Goal: Task Accomplishment & Management: Manage account settings

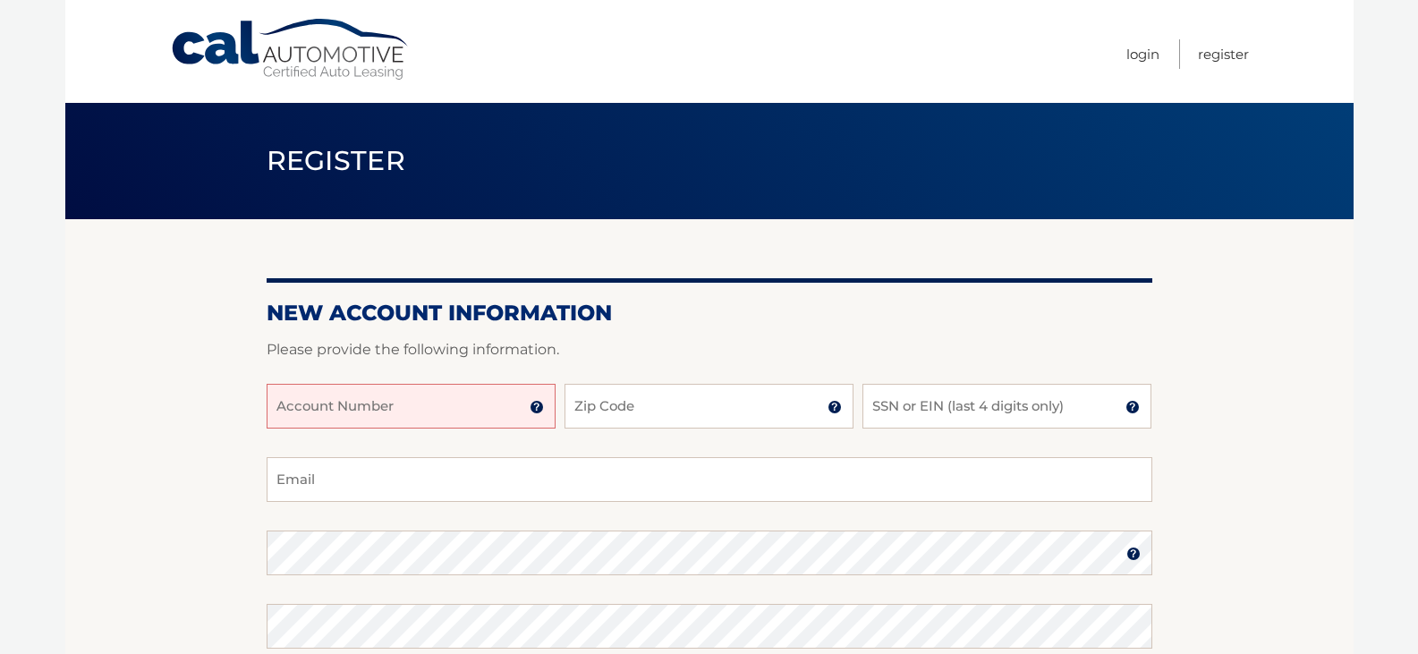
click at [454, 409] on input "Account Number" at bounding box center [411, 406] width 289 height 45
type input "44456031376"
drag, startPoint x: 686, startPoint y: 385, endPoint x: 677, endPoint y: 390, distance: 10.4
click at [686, 385] on input "Zip Code" at bounding box center [709, 406] width 289 height 45
type input "07932"
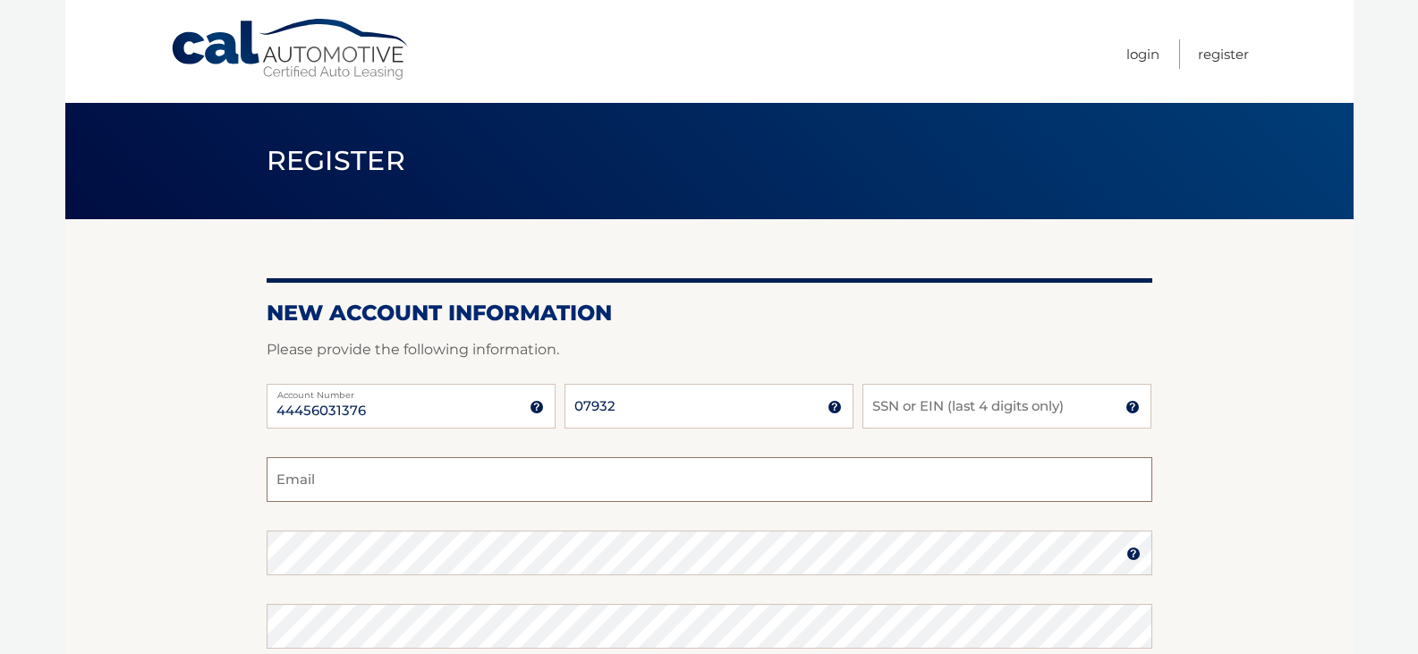
type input "herbertraymond@gmail.com"
click at [904, 395] on input "SSN or EIN (last 4 digits only)" at bounding box center [1007, 406] width 289 height 45
type input "1379"
click at [1132, 551] on img at bounding box center [1134, 554] width 14 height 14
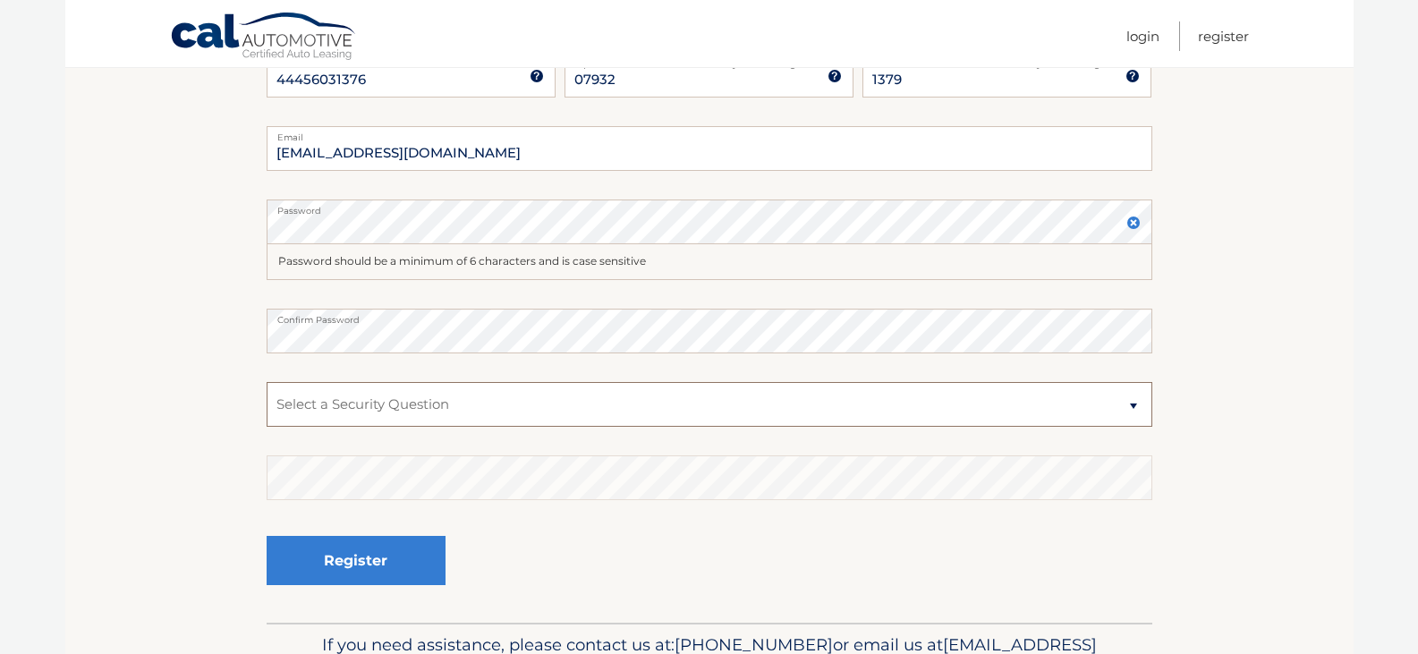
scroll to position [348, 0]
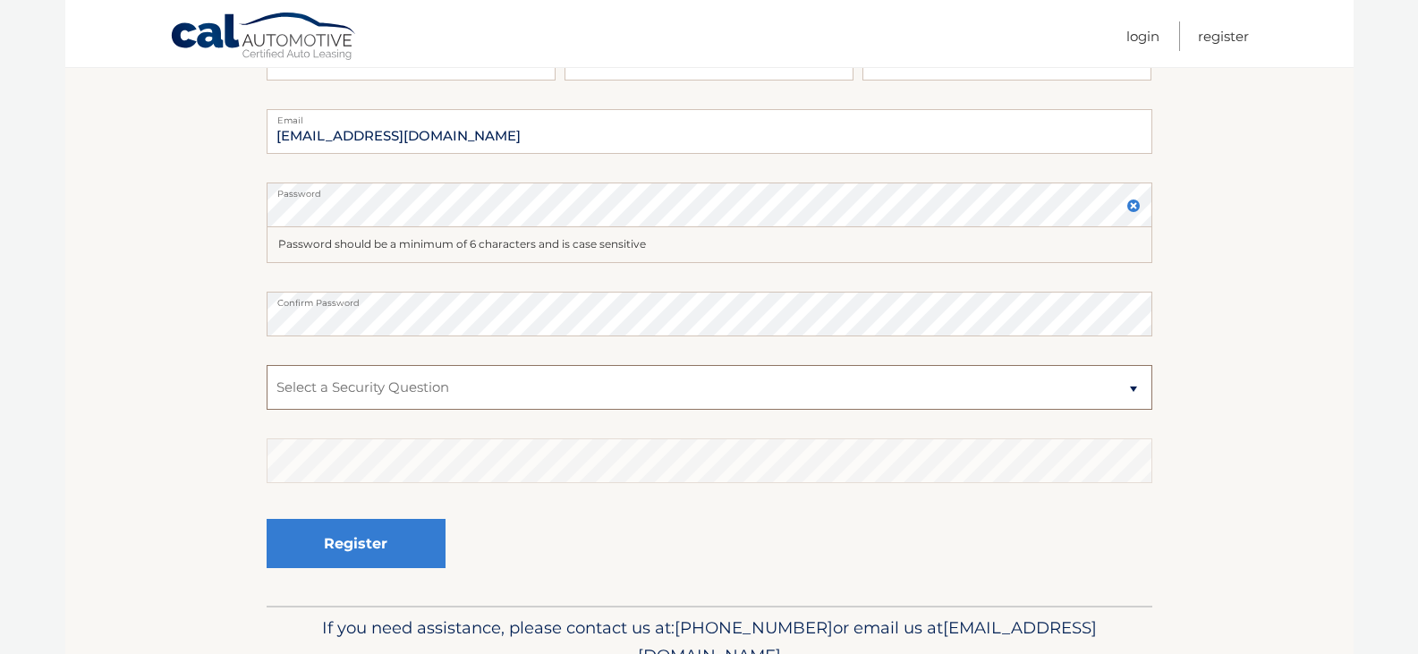
click at [449, 392] on select "Select a Security Question What was the name of your elementary school? What is…" at bounding box center [710, 387] width 886 height 45
select select "4"
click at [267, 365] on select "Select a Security Question What was the name of your elementary school? What is…" at bounding box center [710, 387] width 886 height 45
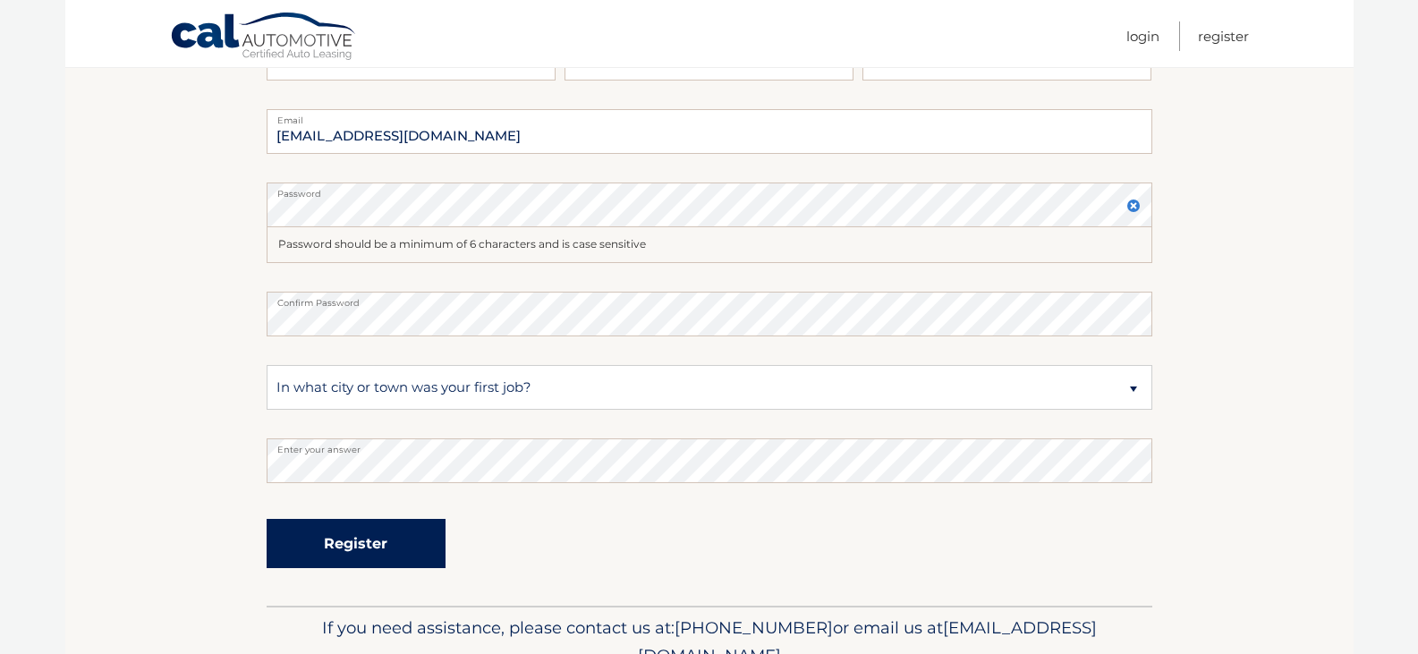
click at [394, 557] on button "Register" at bounding box center [356, 543] width 179 height 49
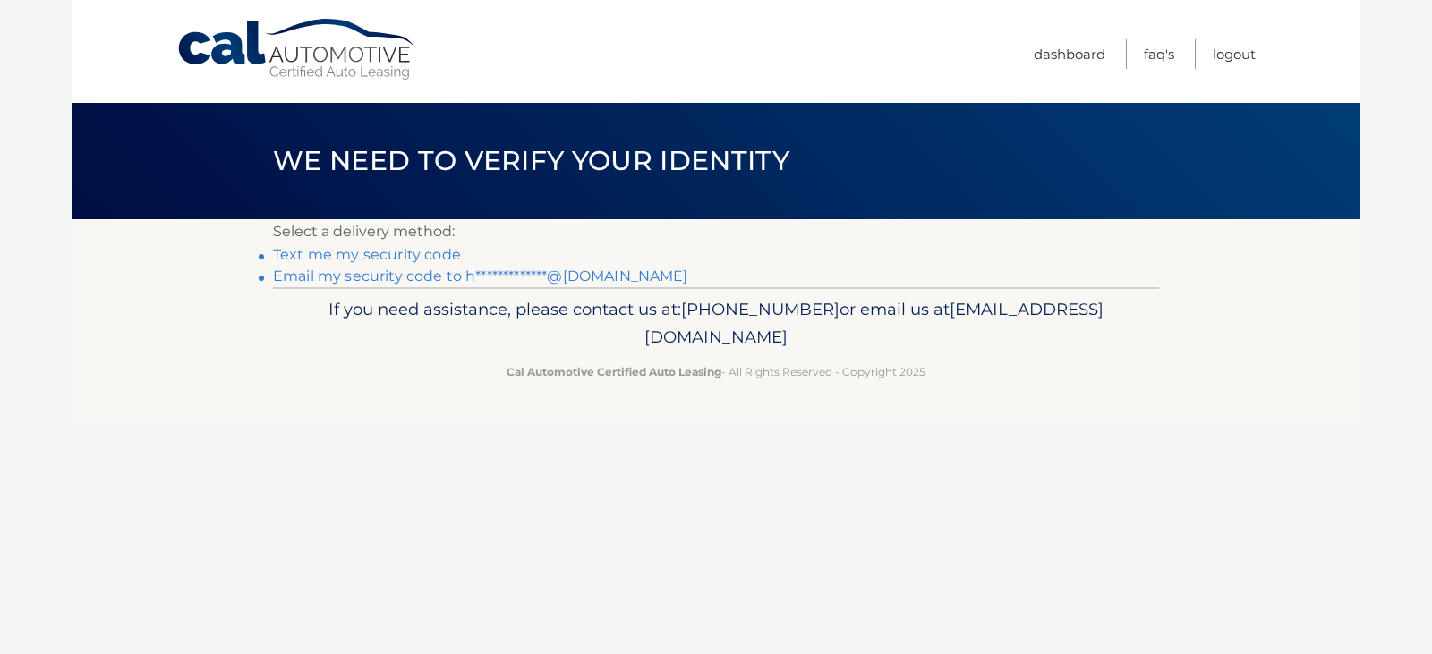
click at [429, 270] on link "**********" at bounding box center [480, 276] width 415 height 17
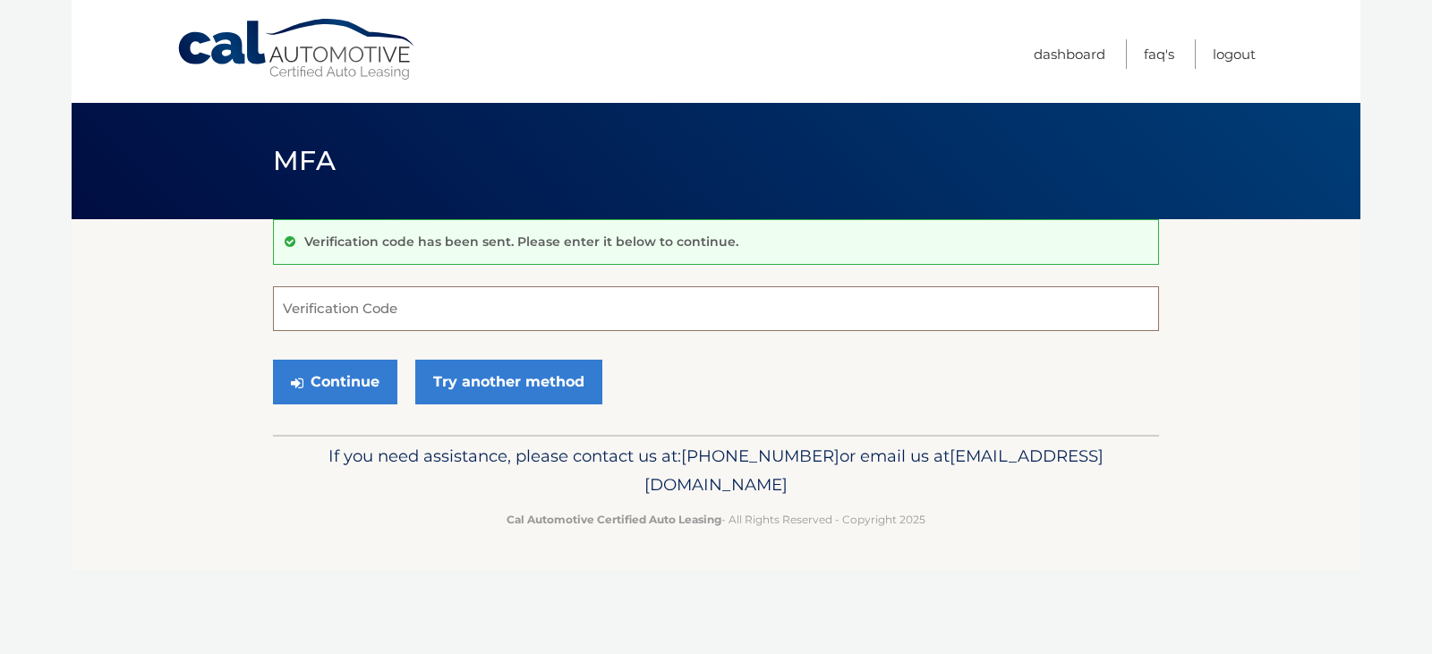
paste input "942107"
type input "942107"
click at [352, 387] on button "Continue" at bounding box center [335, 382] width 124 height 45
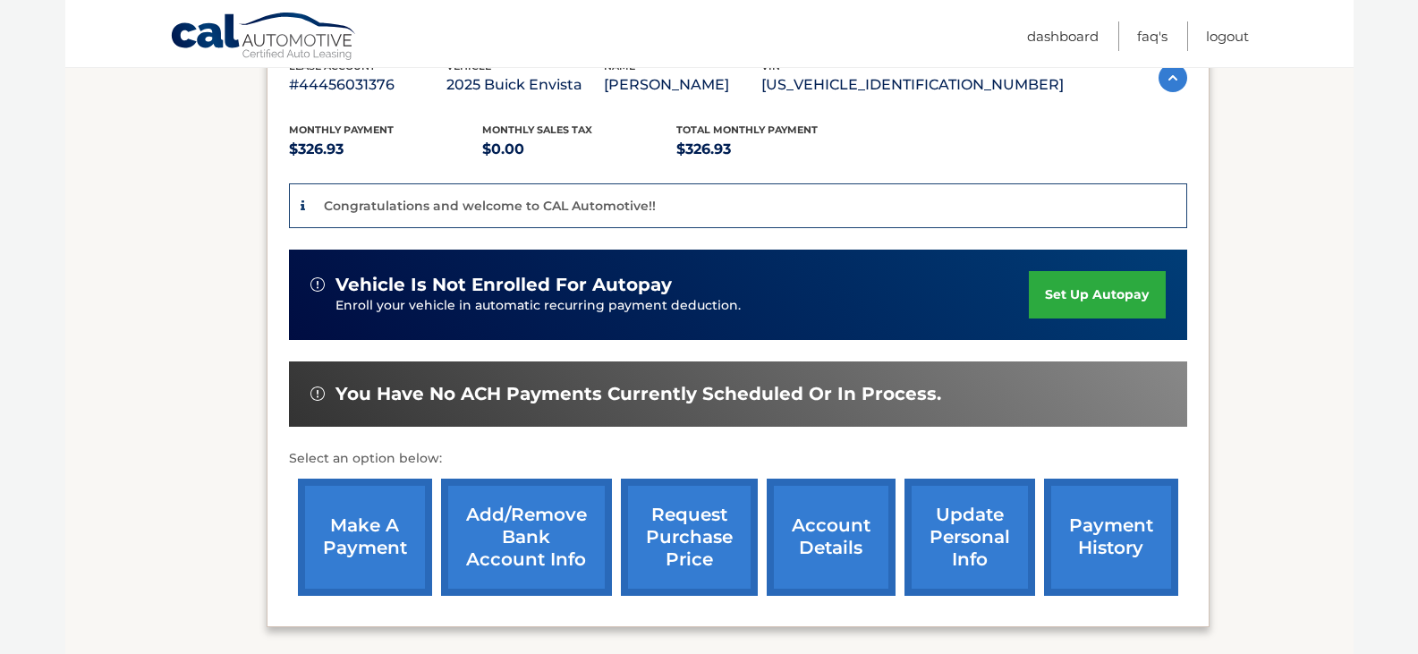
scroll to position [342, 0]
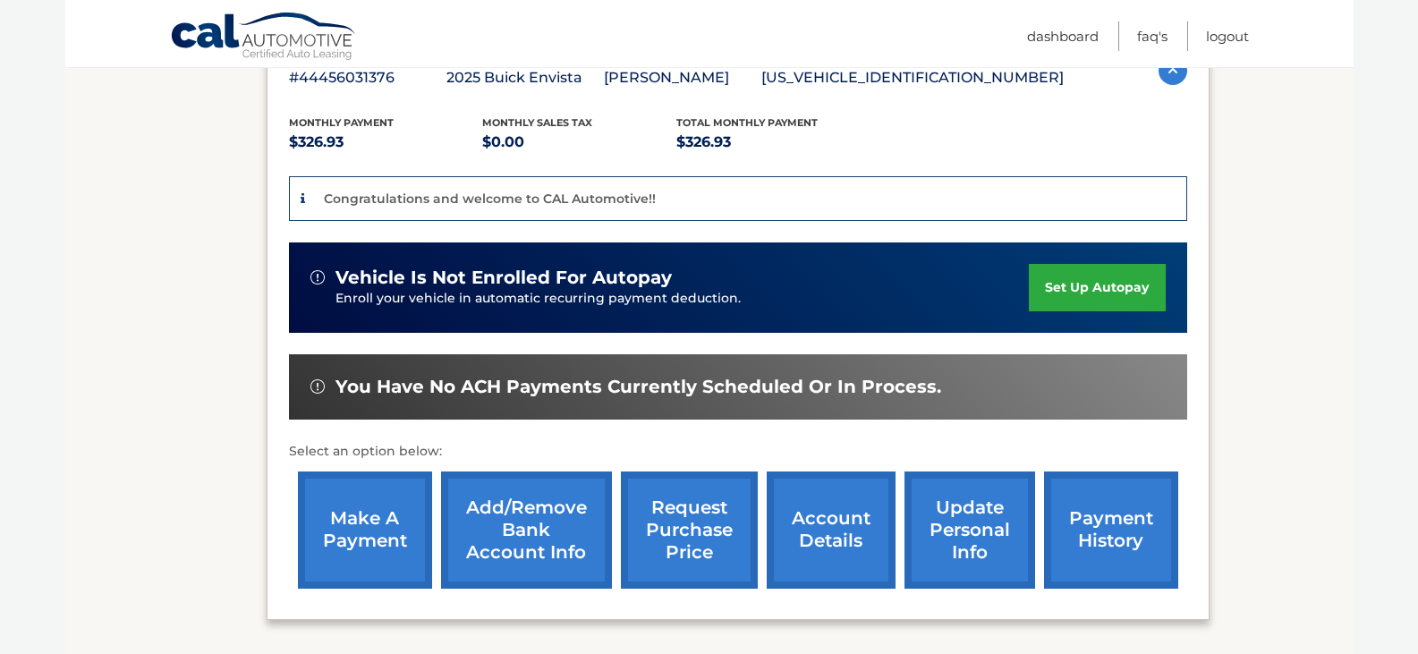
click at [1085, 301] on link "set up autopay" at bounding box center [1097, 287] width 136 height 47
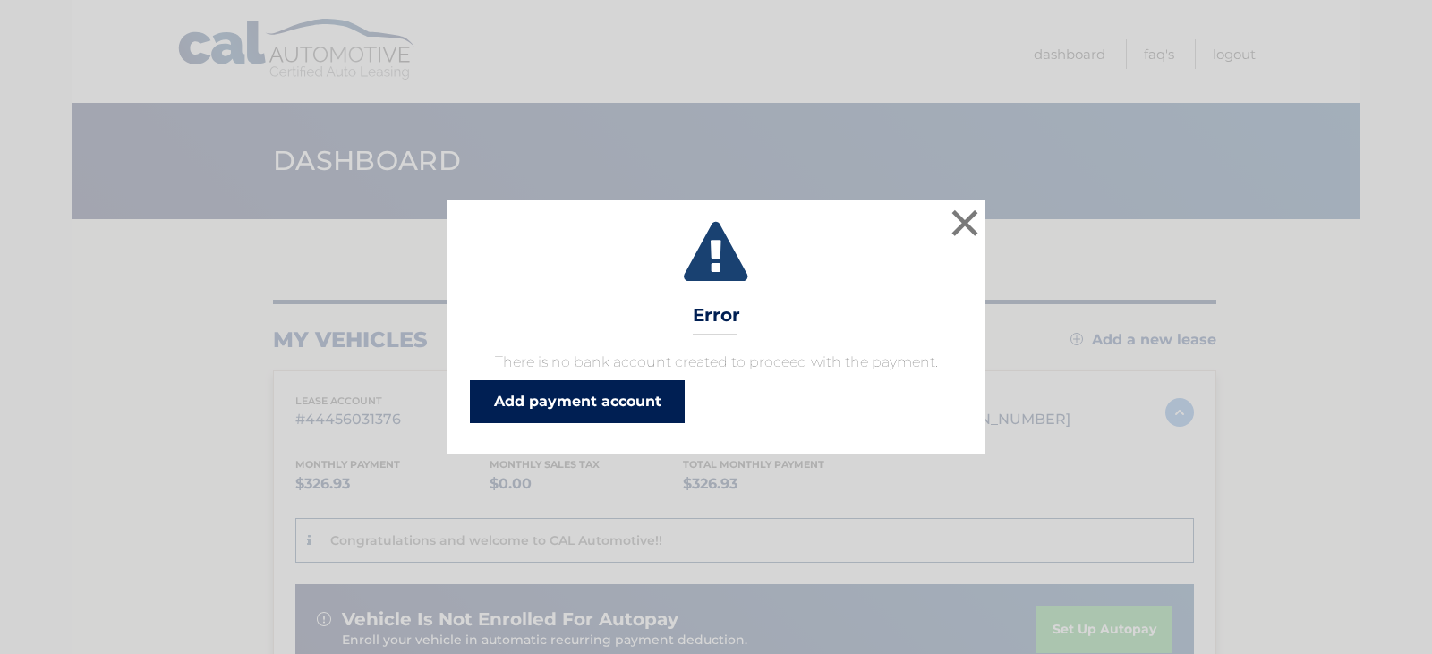
click at [640, 412] on link "Add payment account" at bounding box center [577, 401] width 215 height 43
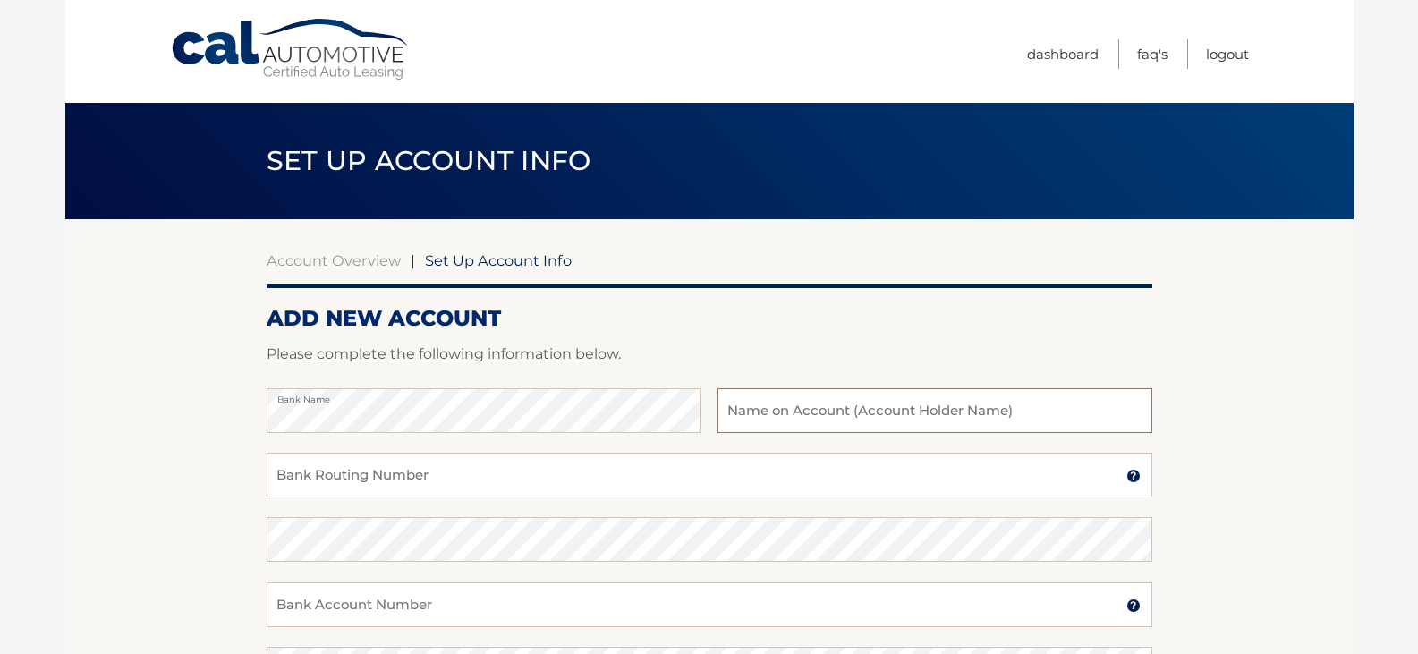
type input "R"
type input "Herbert B Raymond"
click at [513, 480] on input "Bank Routing Number" at bounding box center [710, 475] width 886 height 45
type input "221272303"
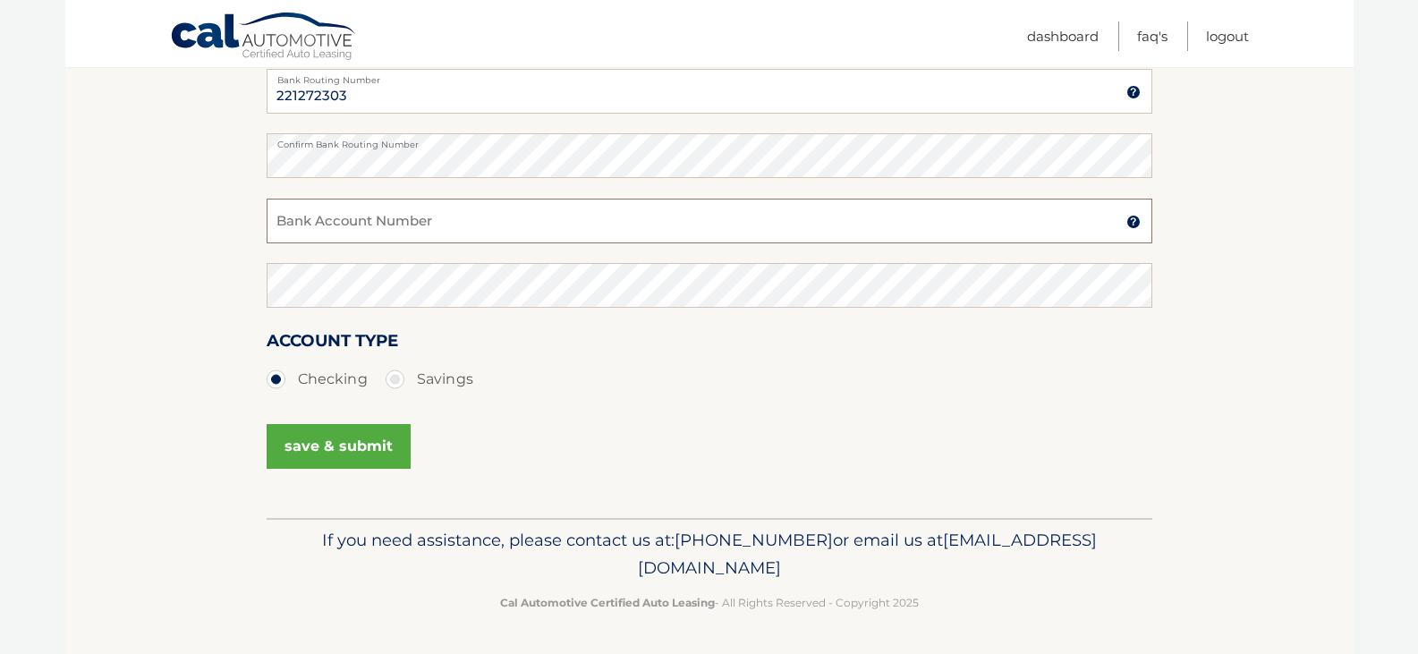
click at [402, 230] on input "Bank Account Number" at bounding box center [710, 221] width 886 height 45
type input "1207004886"
click at [339, 450] on button "save & submit" at bounding box center [339, 446] width 144 height 45
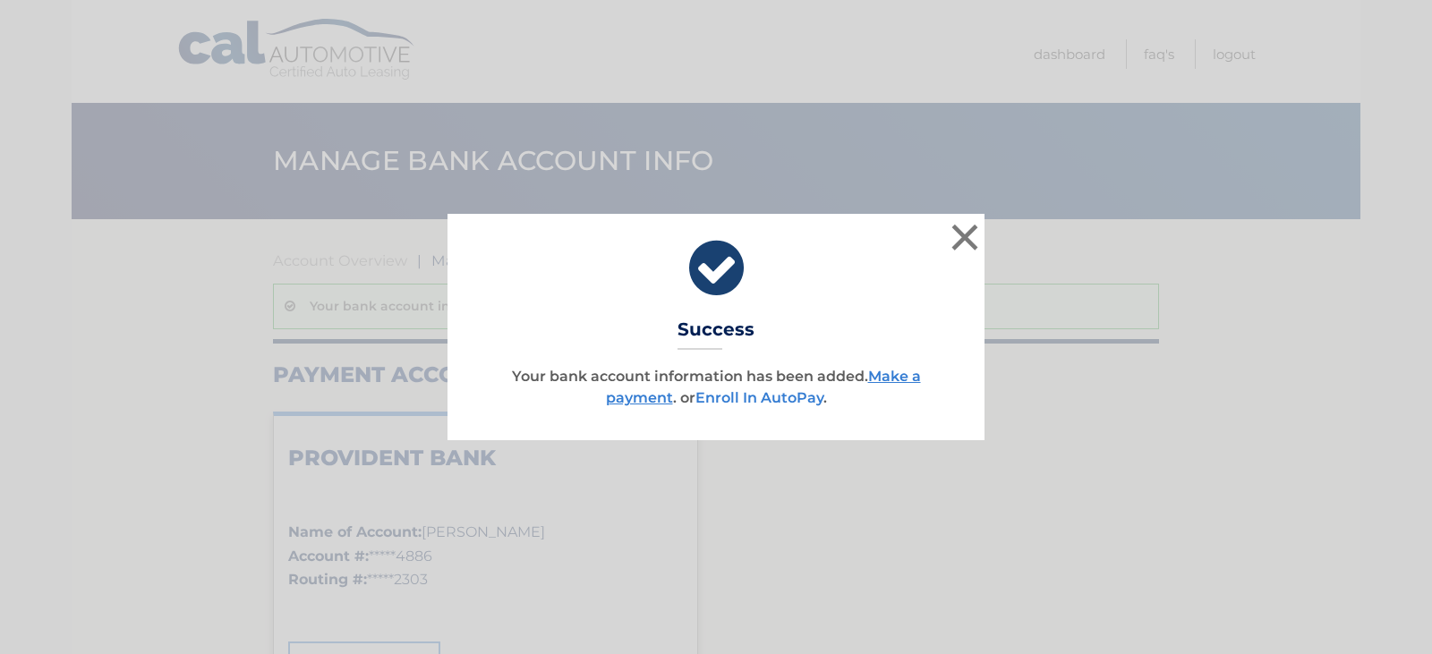
click at [756, 395] on link "Enroll In AutoPay" at bounding box center [759, 397] width 128 height 17
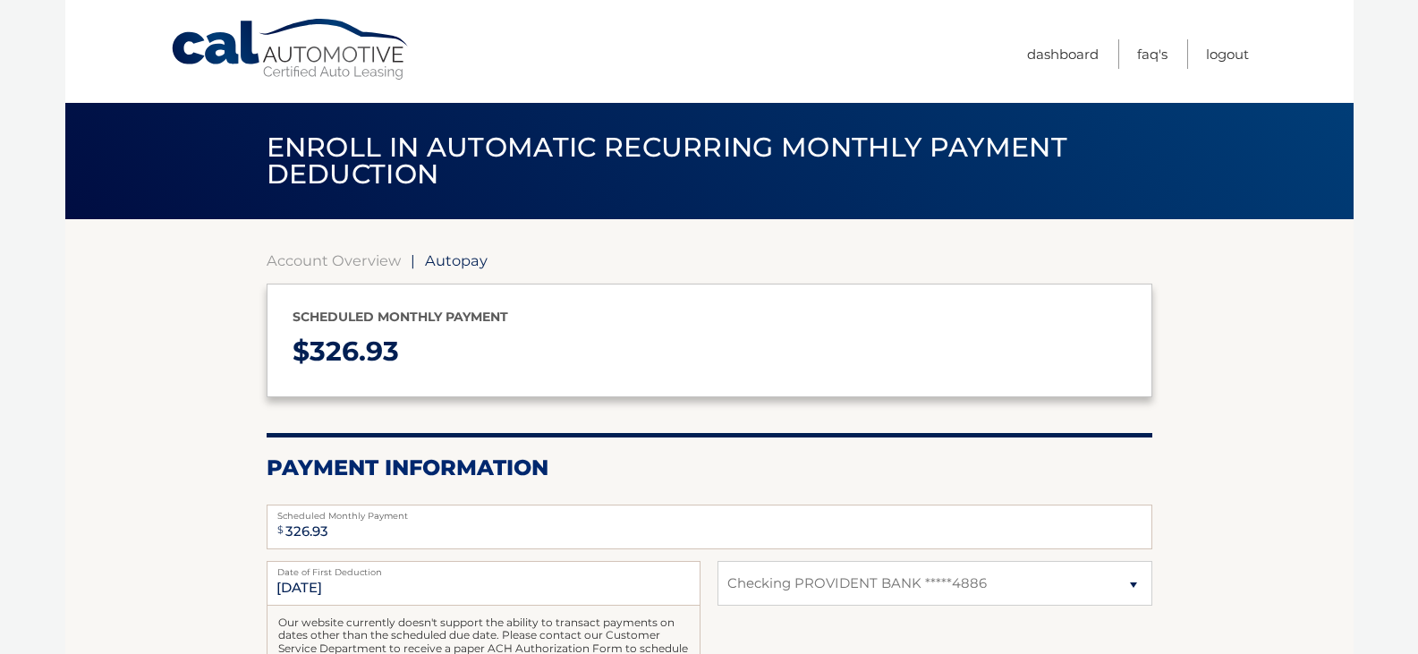
select select "MDBmNTYzYzEtYWVhMC00OTZjLWE2OGEtYzUzMTNmMDlkY2Nh"
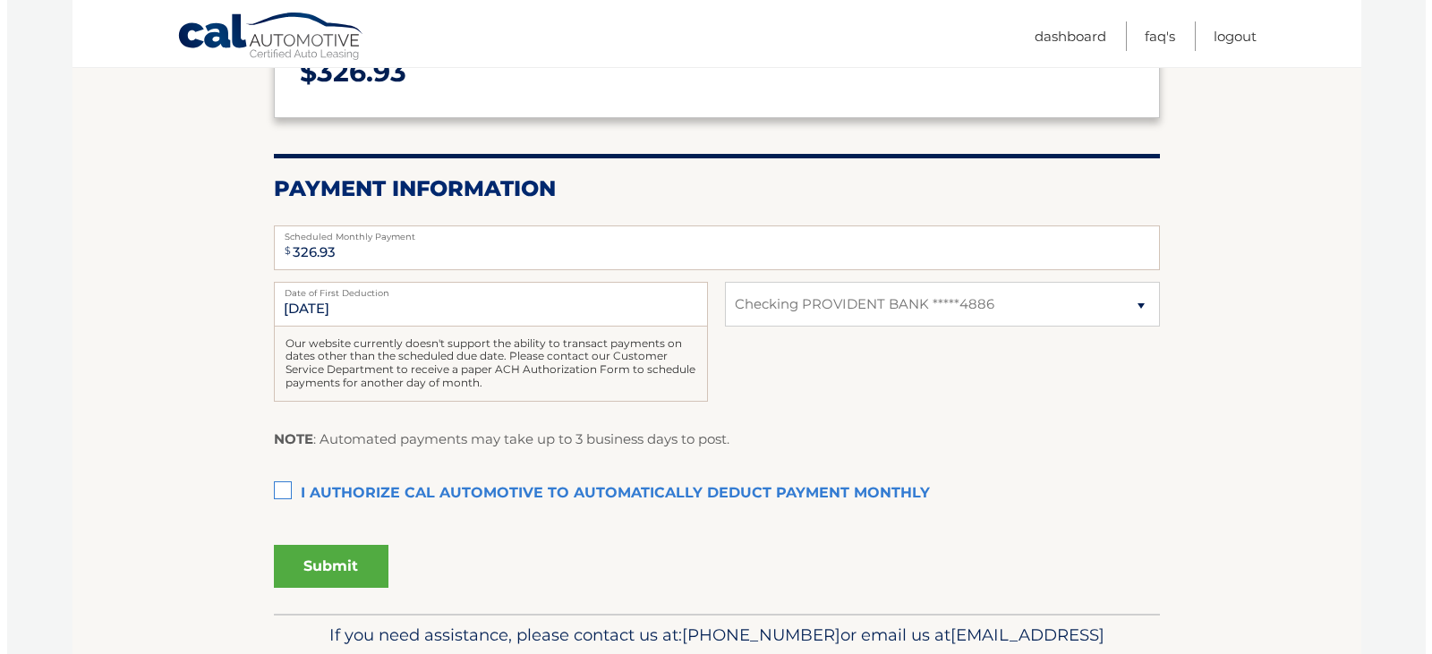
scroll to position [281, 0]
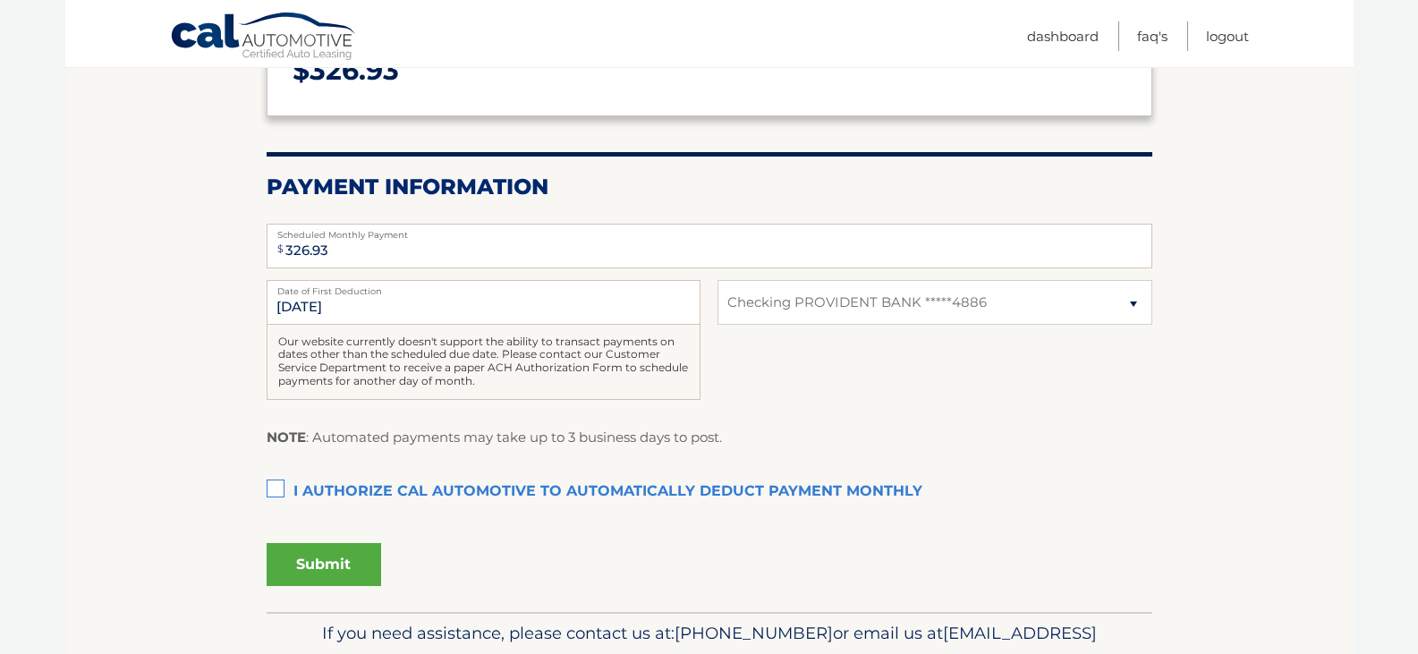
click at [277, 489] on label "I authorize cal automotive to automatically deduct payment monthly This checkbo…" at bounding box center [710, 492] width 886 height 36
click at [0, 0] on input "I authorize cal automotive to automatically deduct payment monthly This checkbo…" at bounding box center [0, 0] width 0 height 0
click at [324, 570] on button "Submit" at bounding box center [324, 564] width 115 height 43
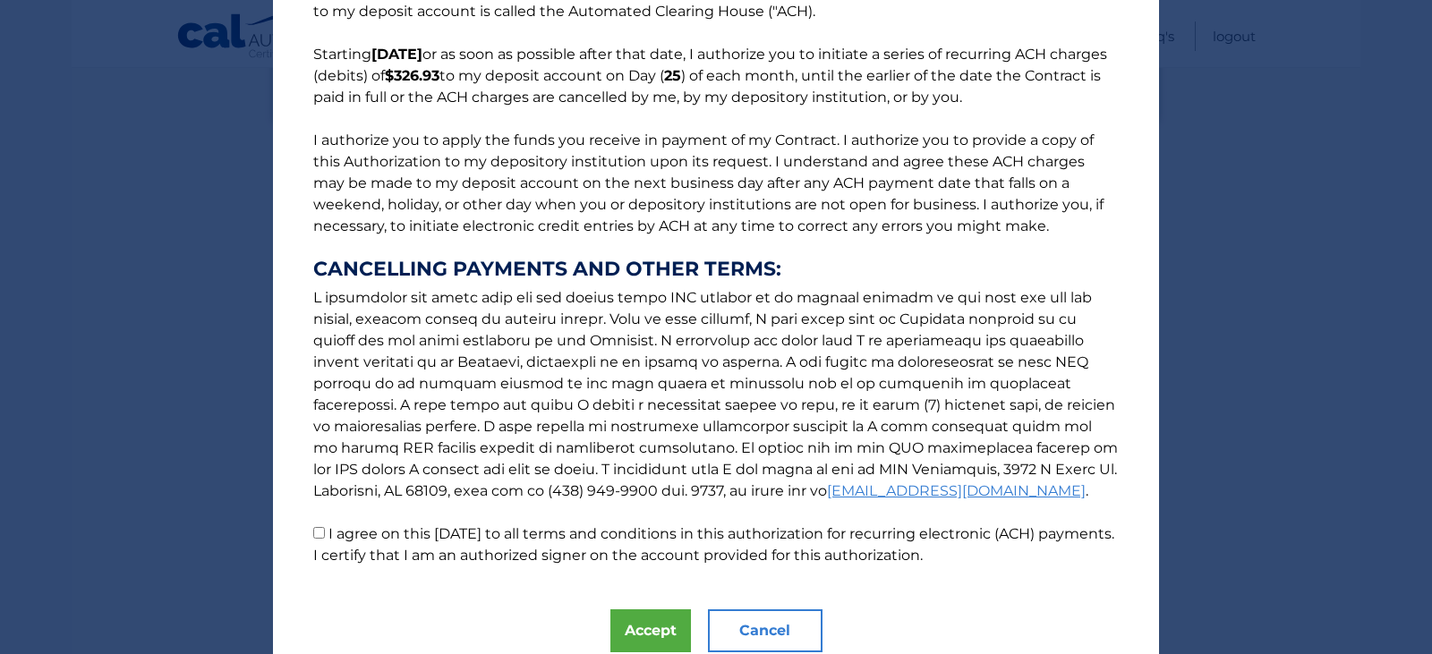
scroll to position [191, 0]
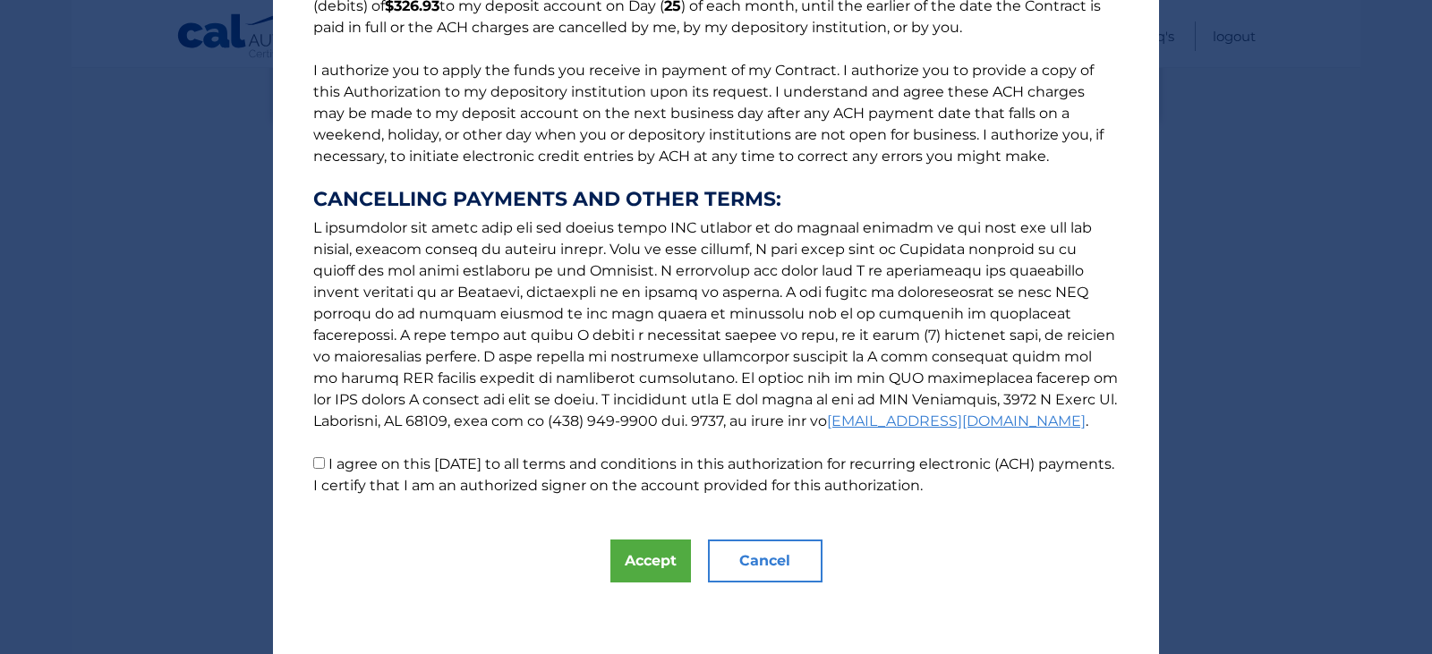
click at [314, 458] on input "I agree on this 10/11/2025 to all terms and conditions in this authorization fo…" at bounding box center [319, 463] width 12 height 12
checkbox input "true"
click at [638, 566] on button "Accept" at bounding box center [650, 561] width 81 height 43
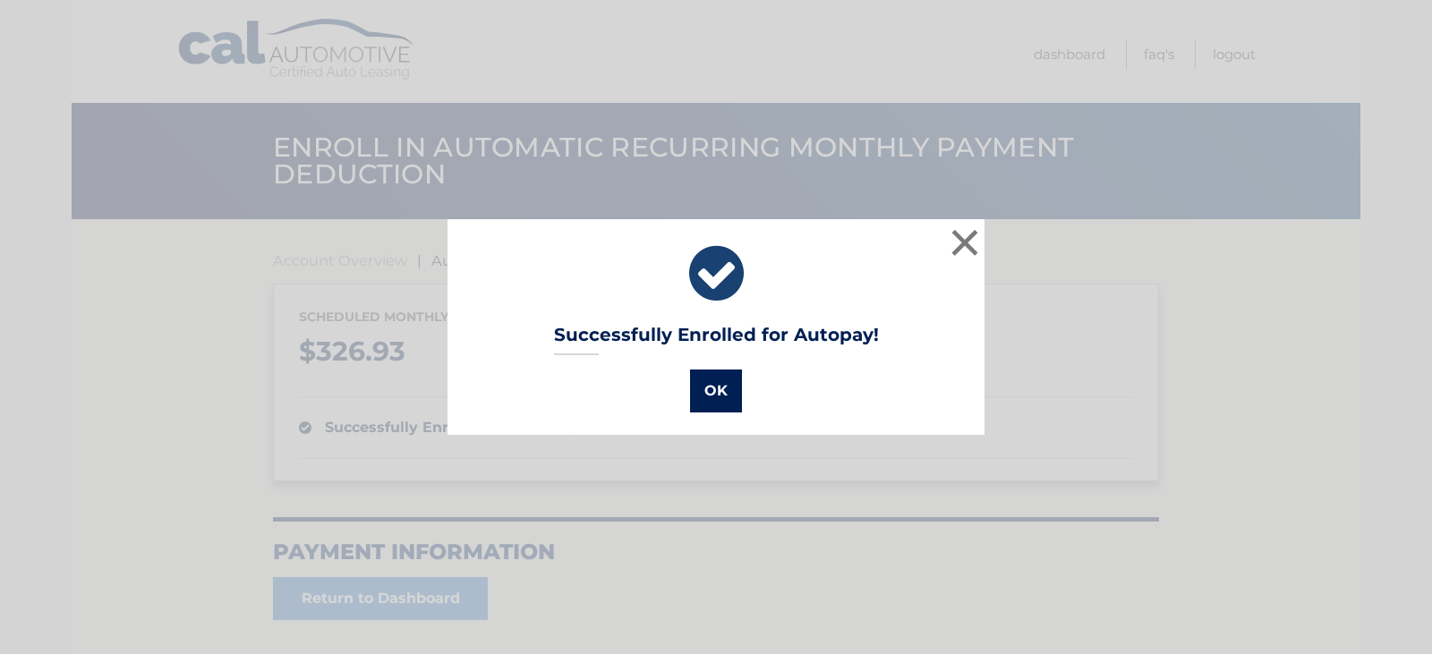
click at [710, 397] on button "OK" at bounding box center [716, 391] width 52 height 43
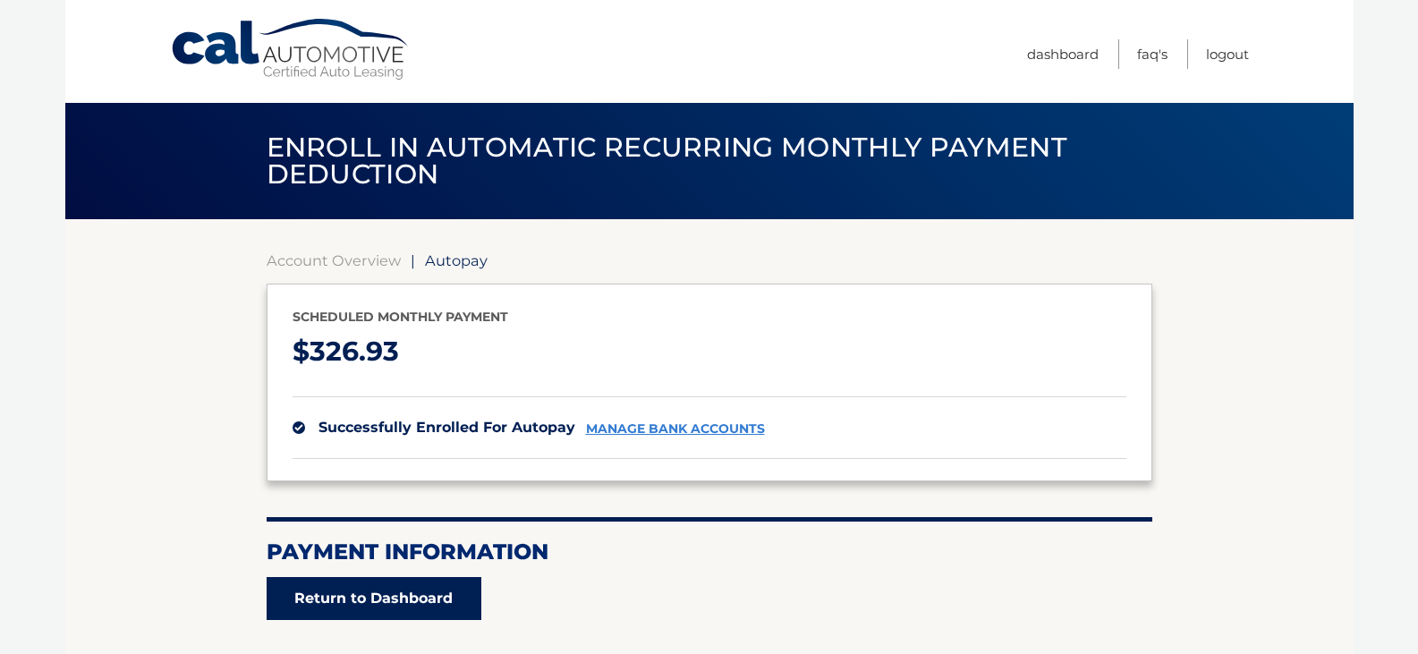
click at [408, 593] on link "Return to Dashboard" at bounding box center [374, 598] width 215 height 43
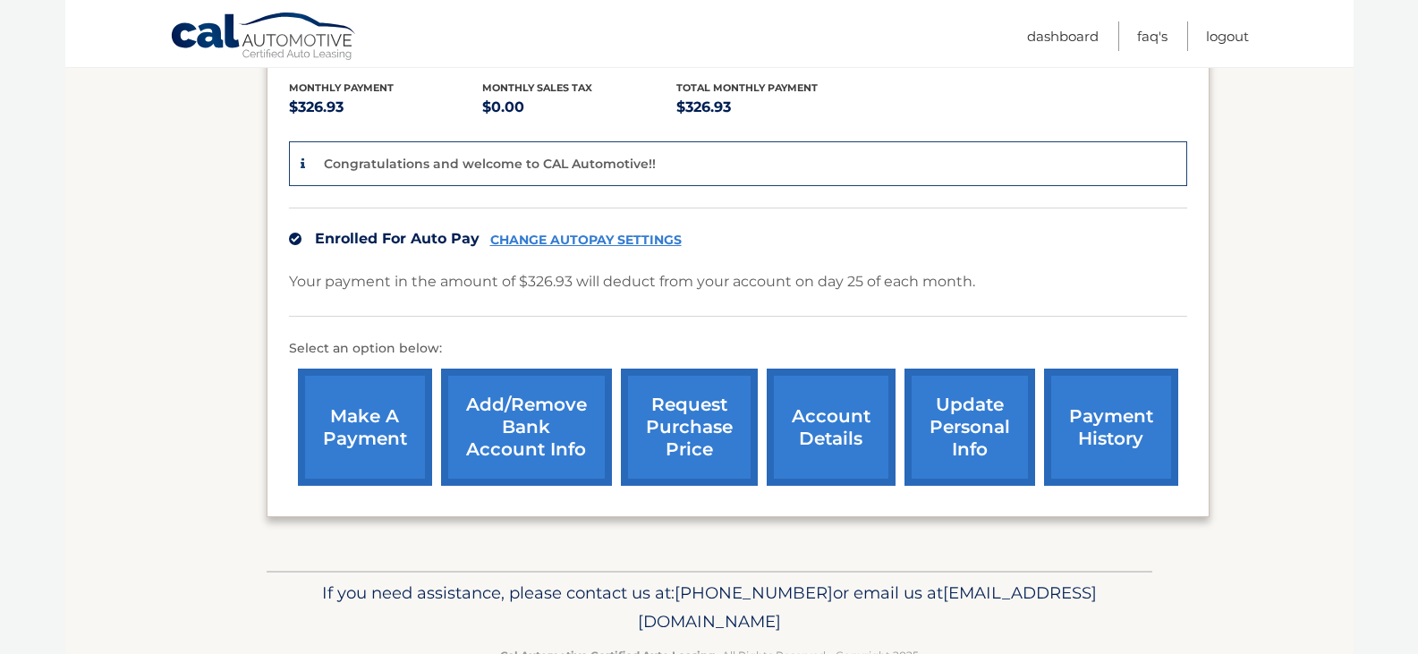
scroll to position [429, 0]
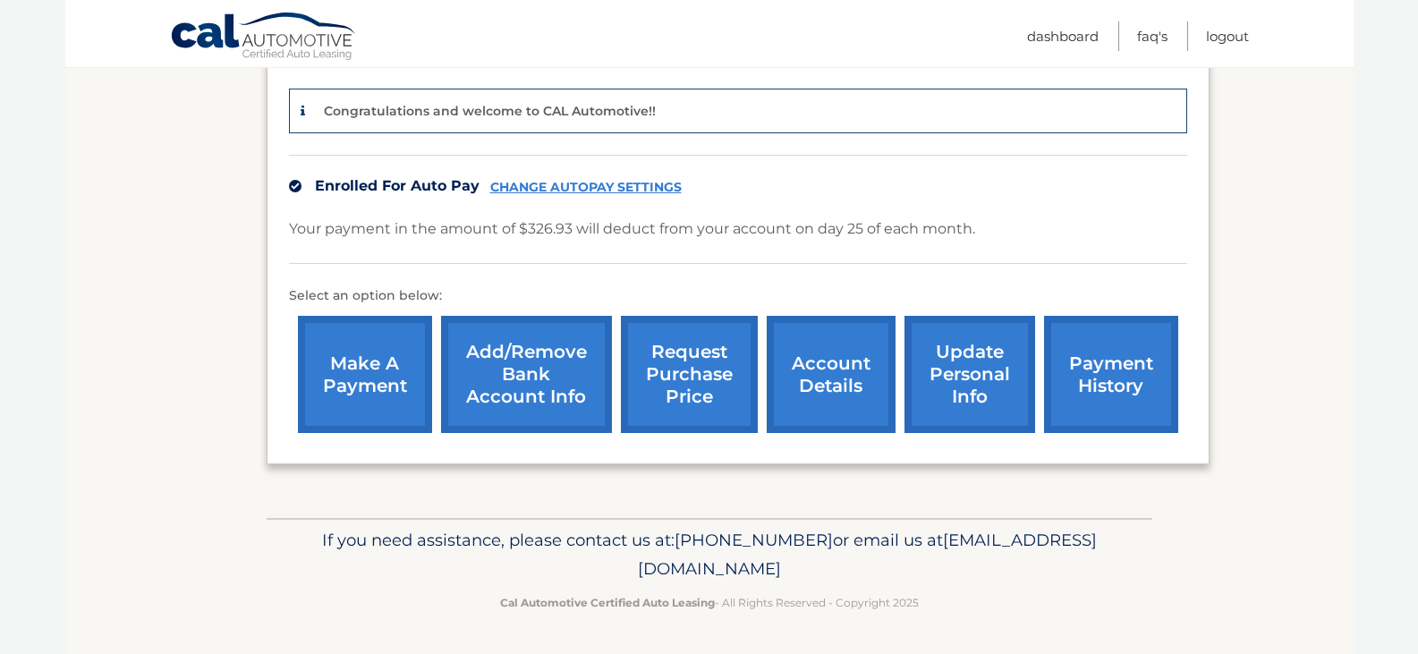
click at [836, 371] on link "account details" at bounding box center [831, 374] width 129 height 117
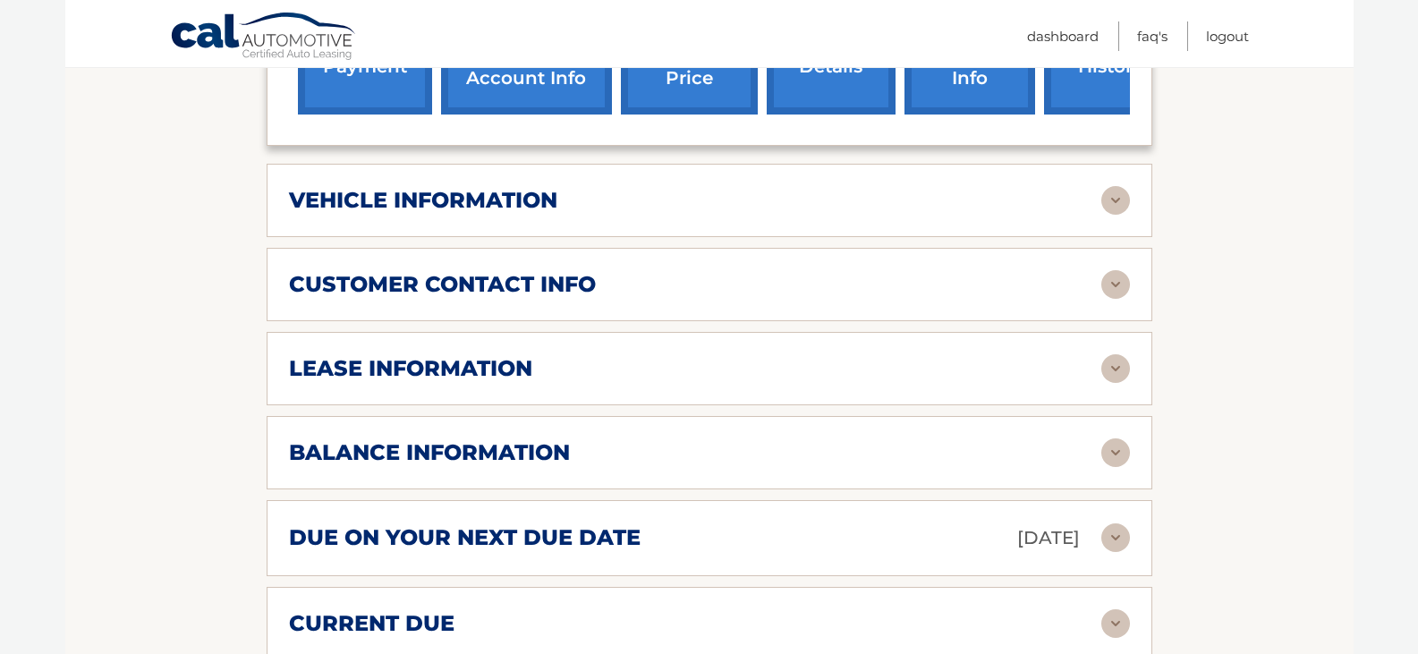
scroll to position [721, 0]
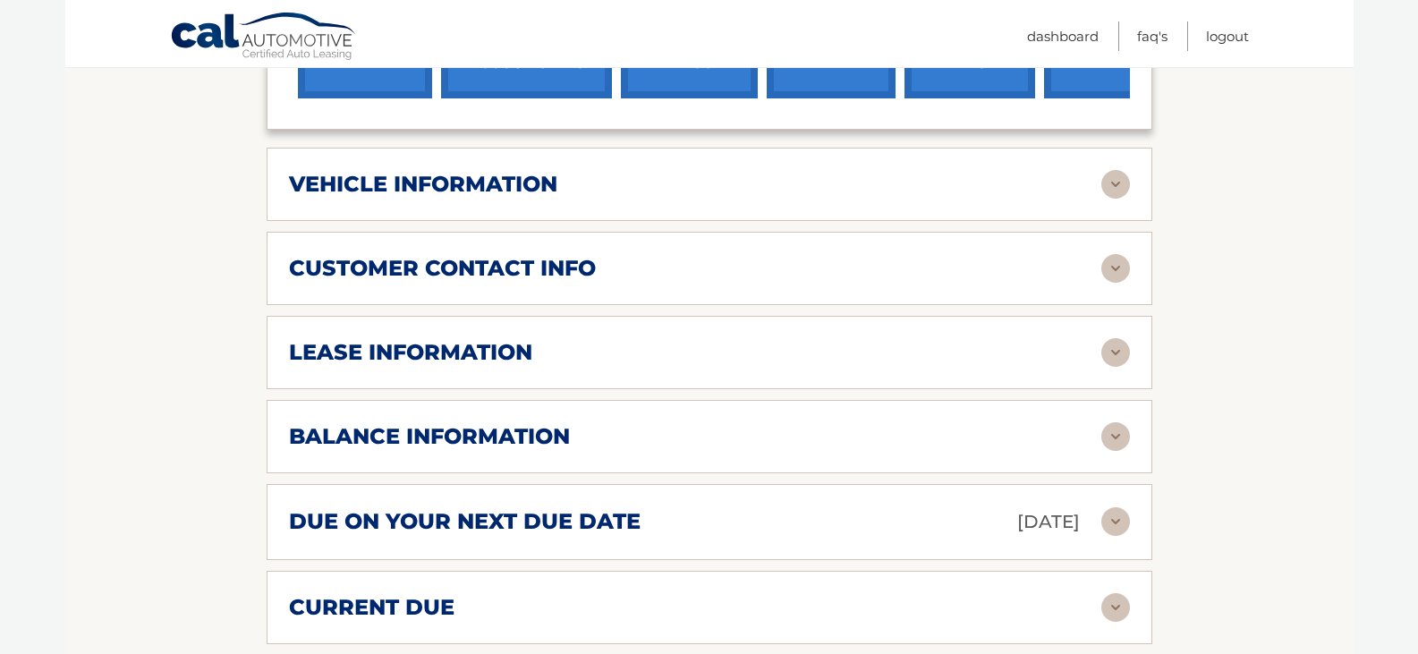
click at [464, 187] on h2 "vehicle information" at bounding box center [423, 184] width 268 height 27
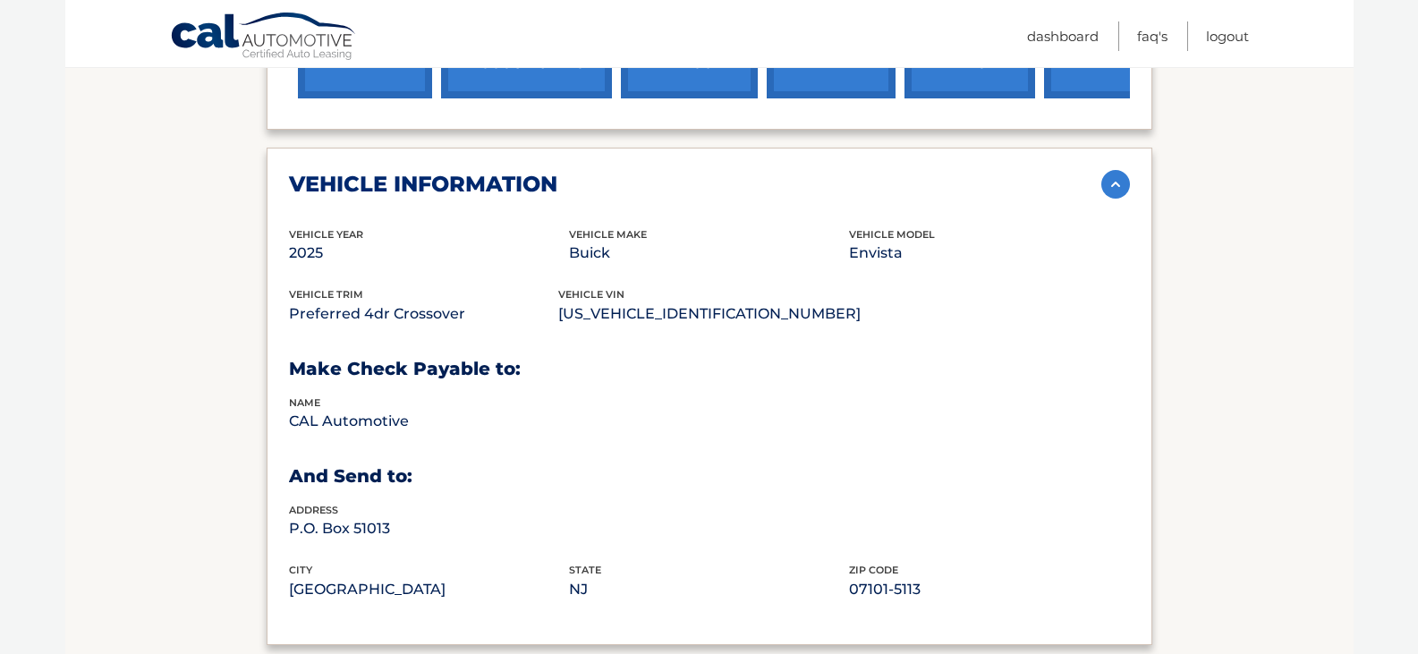
click at [464, 187] on h2 "vehicle information" at bounding box center [423, 184] width 268 height 27
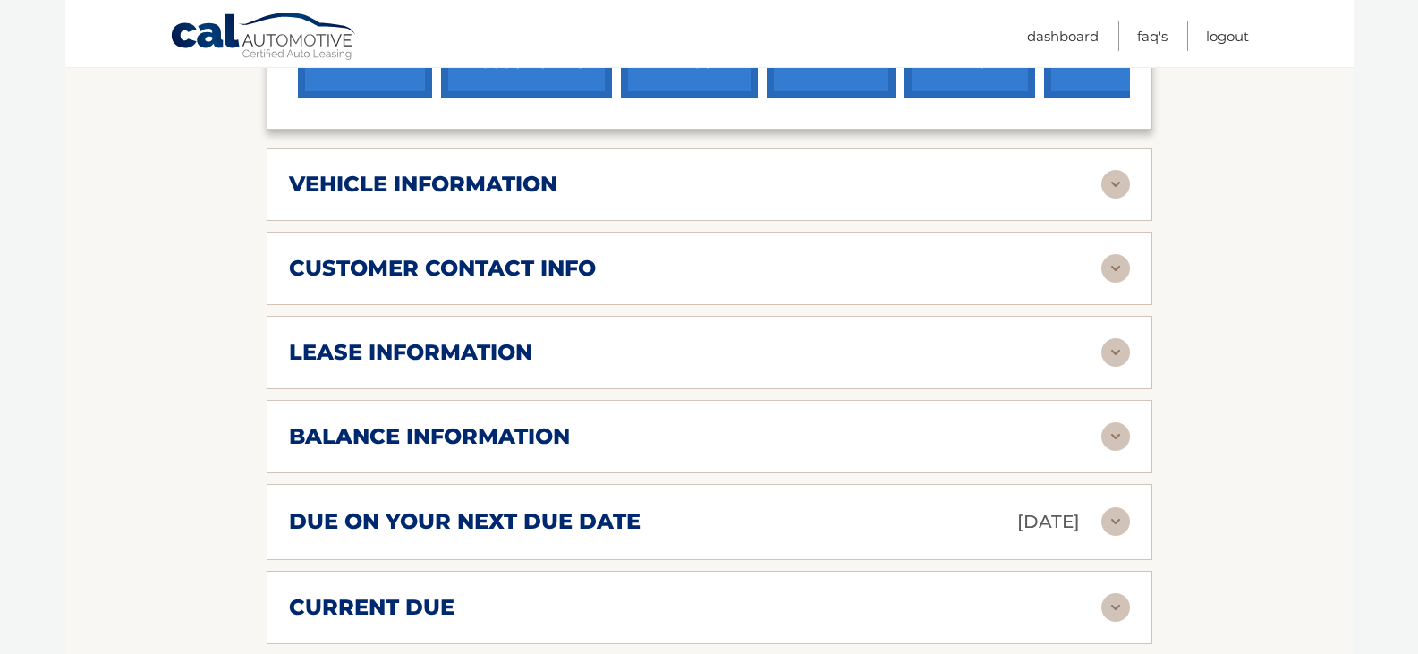
click at [434, 268] on h2 "customer contact info" at bounding box center [442, 268] width 307 height 27
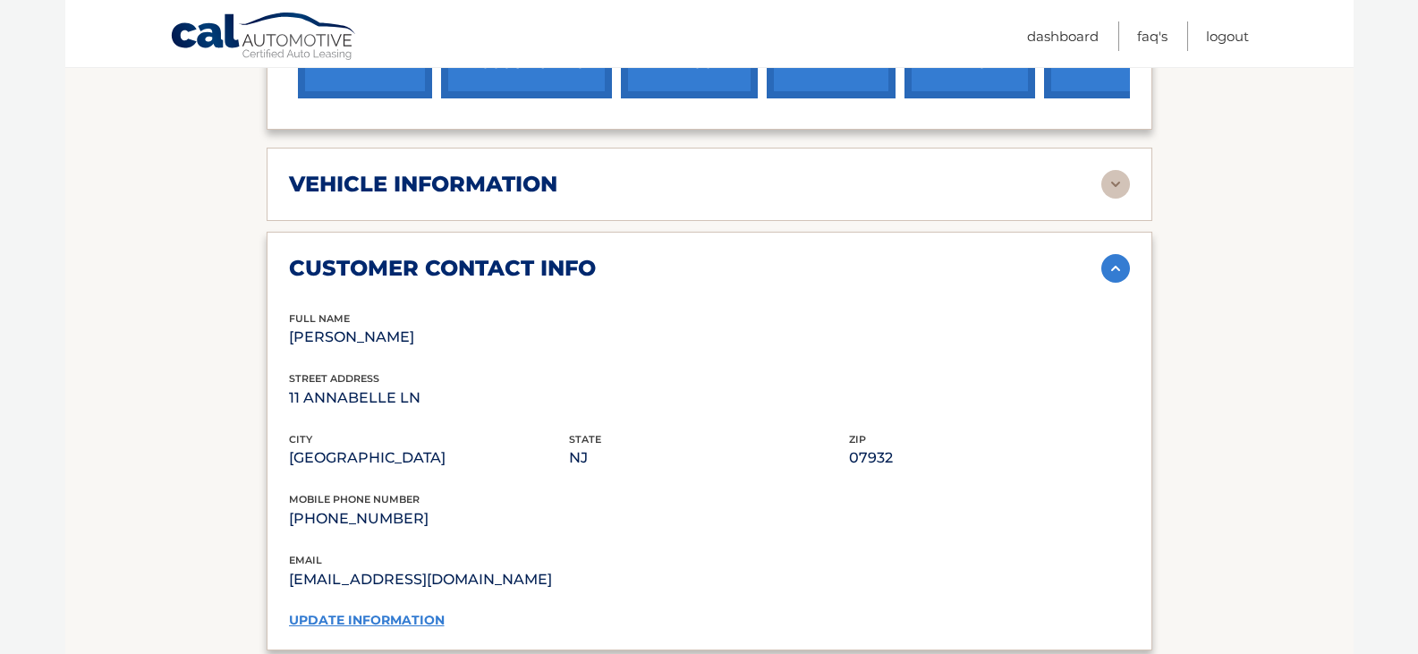
click at [434, 268] on h2 "customer contact info" at bounding box center [442, 268] width 307 height 27
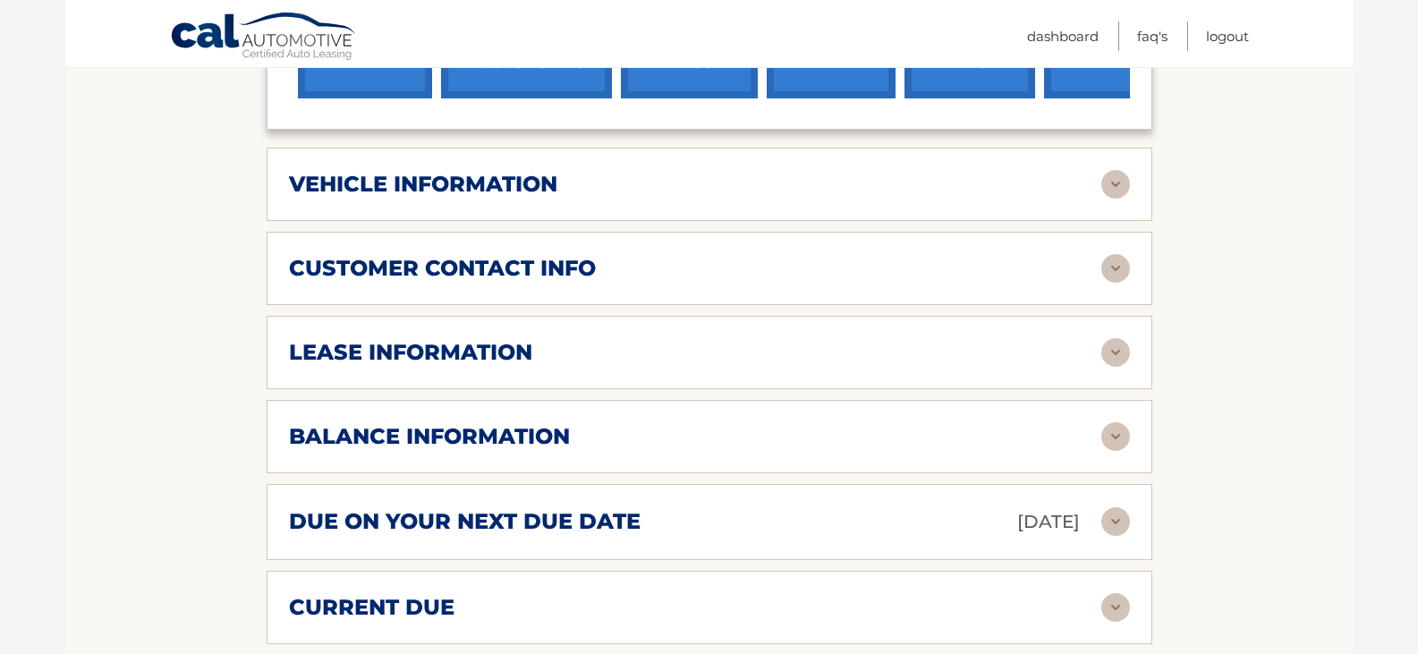
click at [418, 349] on h2 "lease information" at bounding box center [410, 352] width 243 height 27
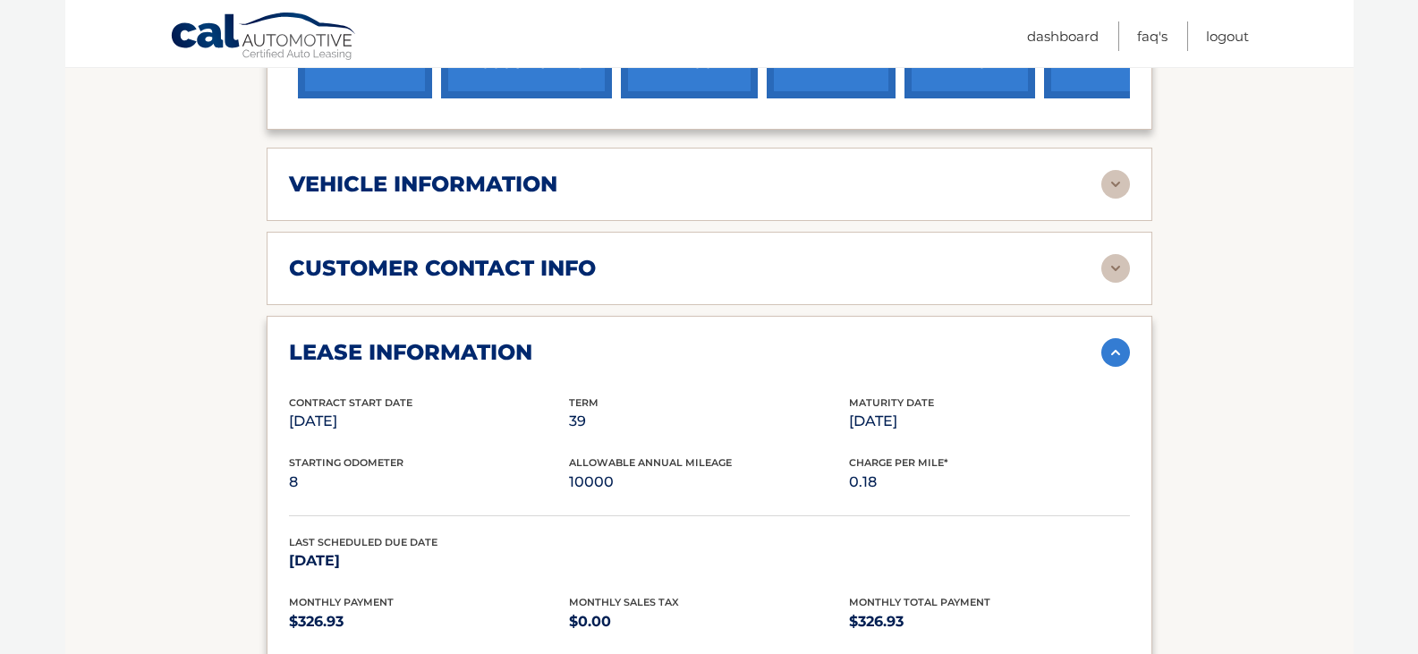
click at [417, 349] on h2 "lease information" at bounding box center [410, 352] width 243 height 27
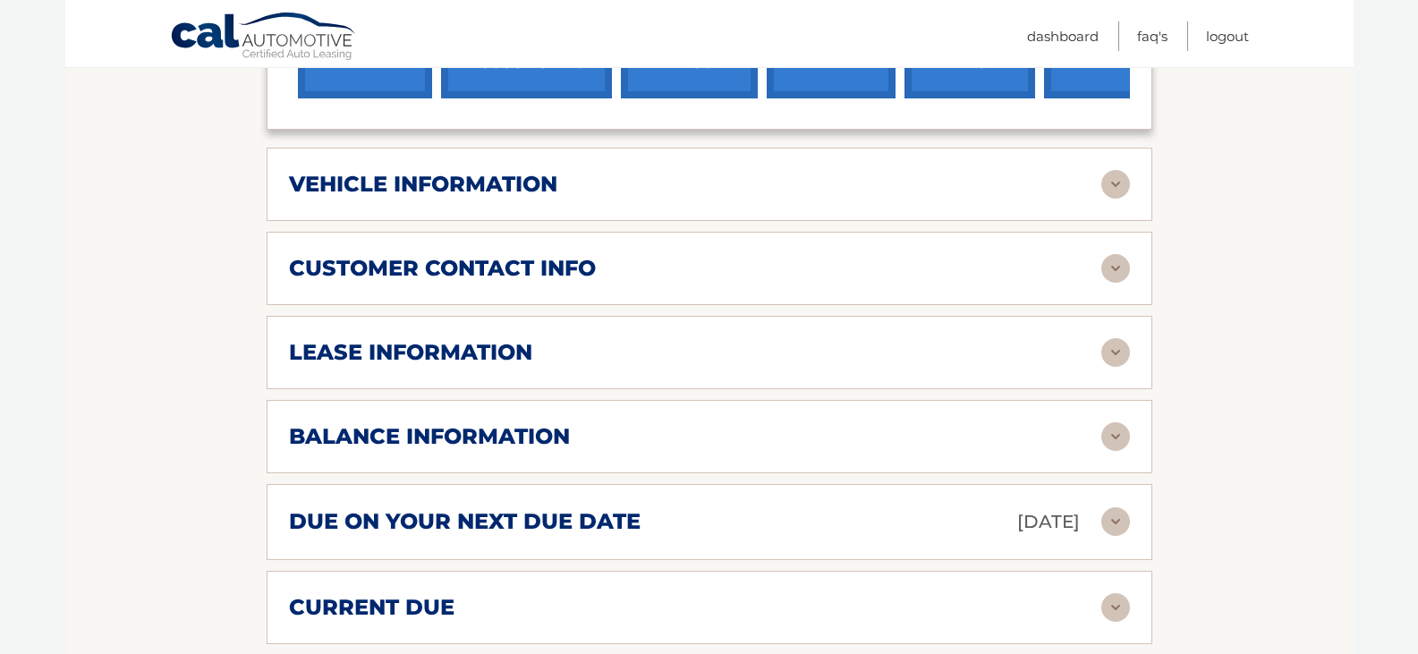
click at [426, 435] on h2 "balance information" at bounding box center [429, 436] width 281 height 27
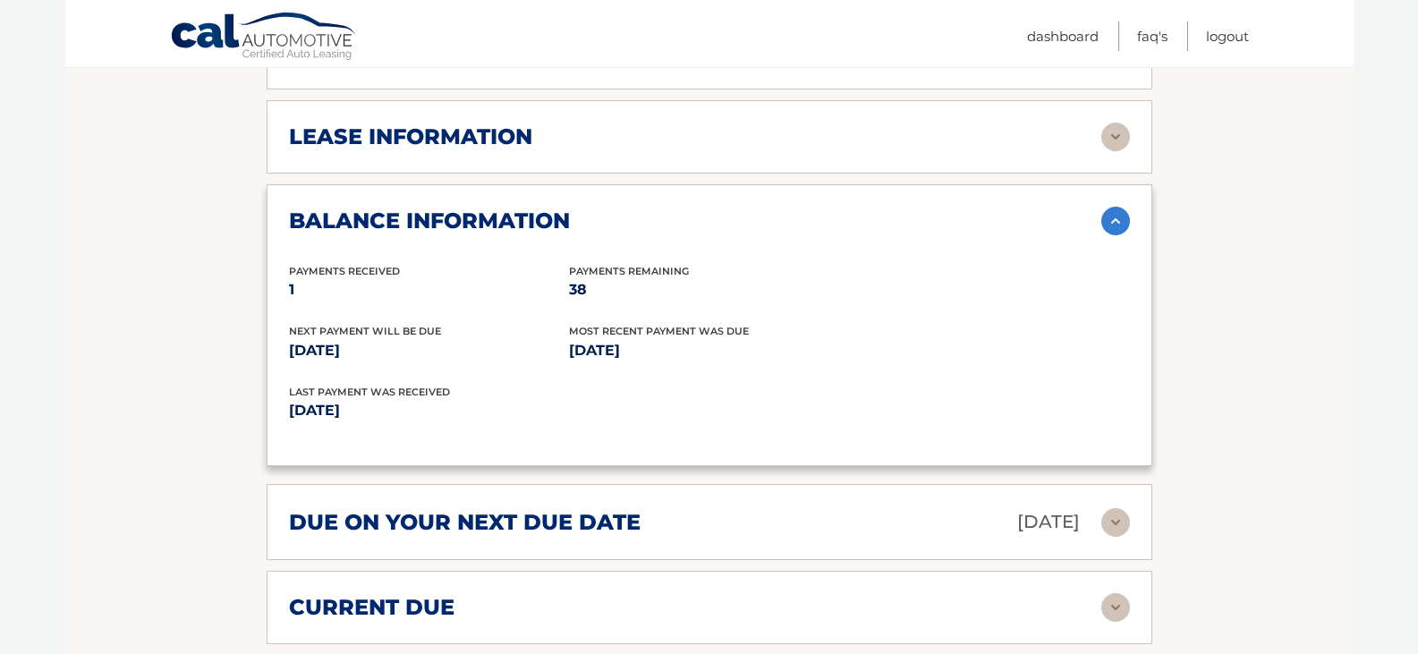
scroll to position [940, 0]
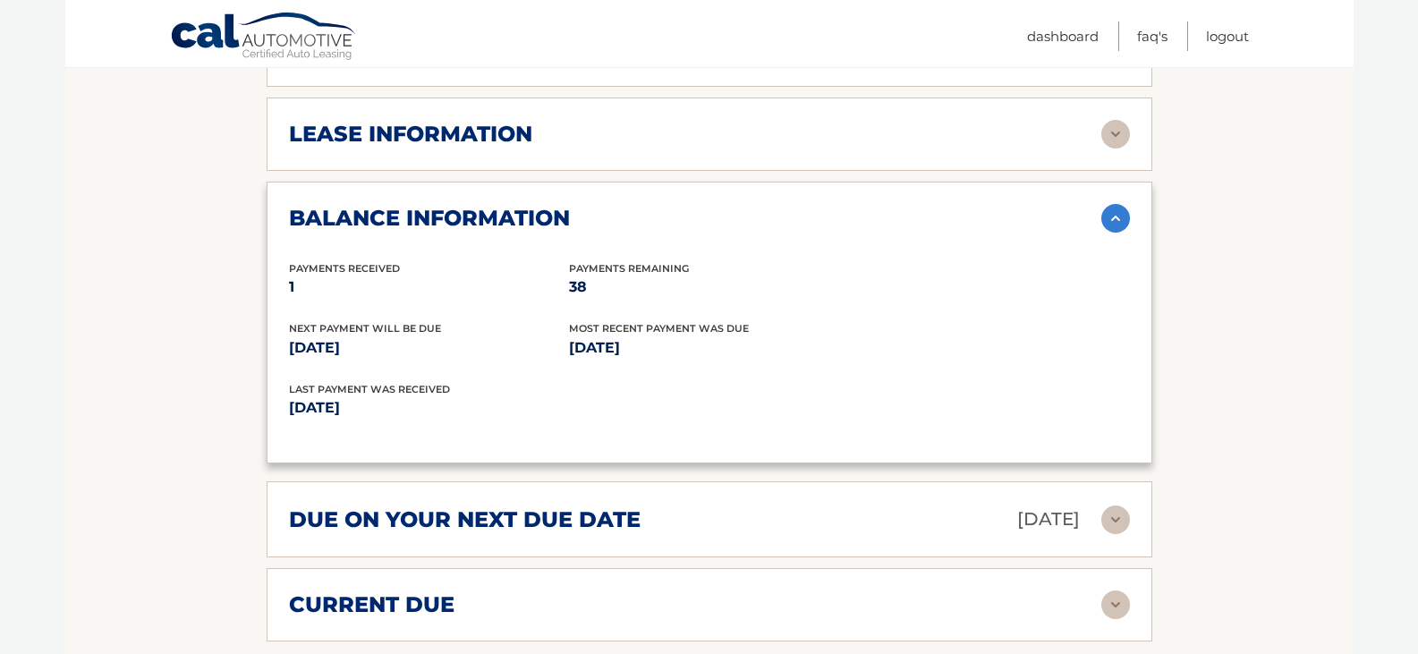
click at [331, 214] on h2 "balance information" at bounding box center [429, 218] width 281 height 27
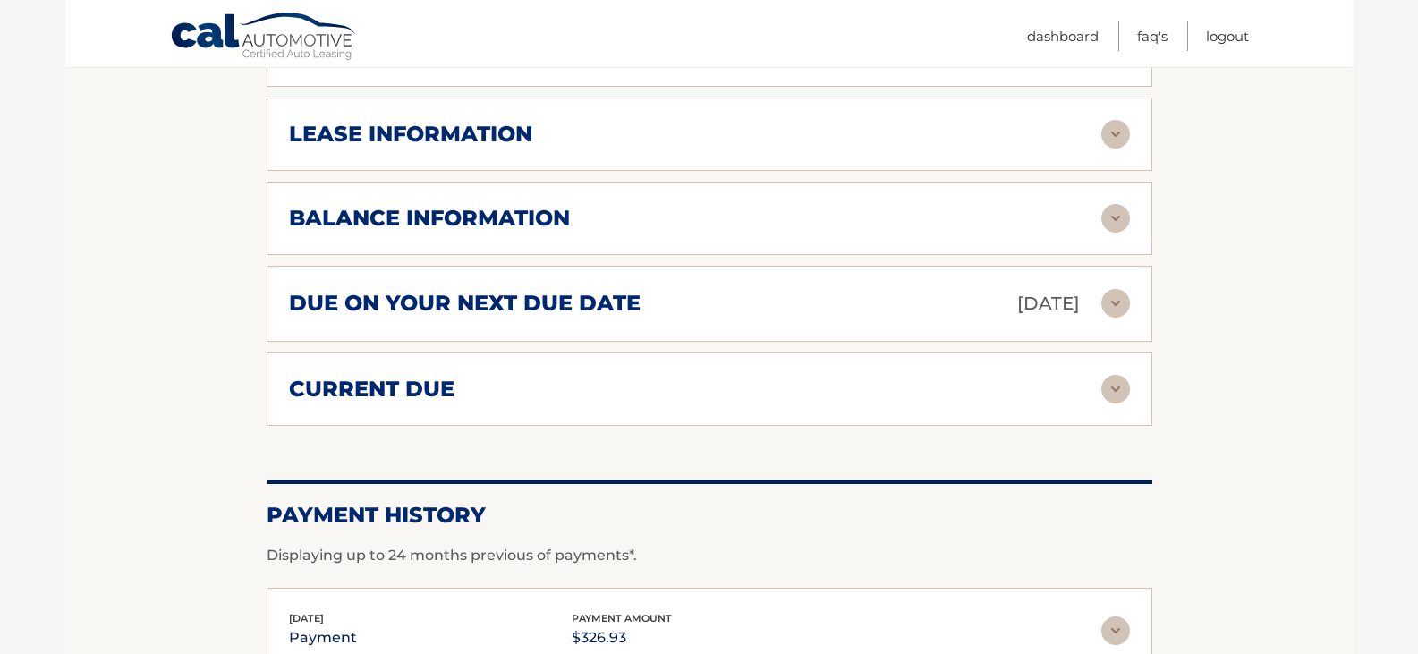
click at [424, 307] on h2 "due on your next due date" at bounding box center [465, 303] width 352 height 27
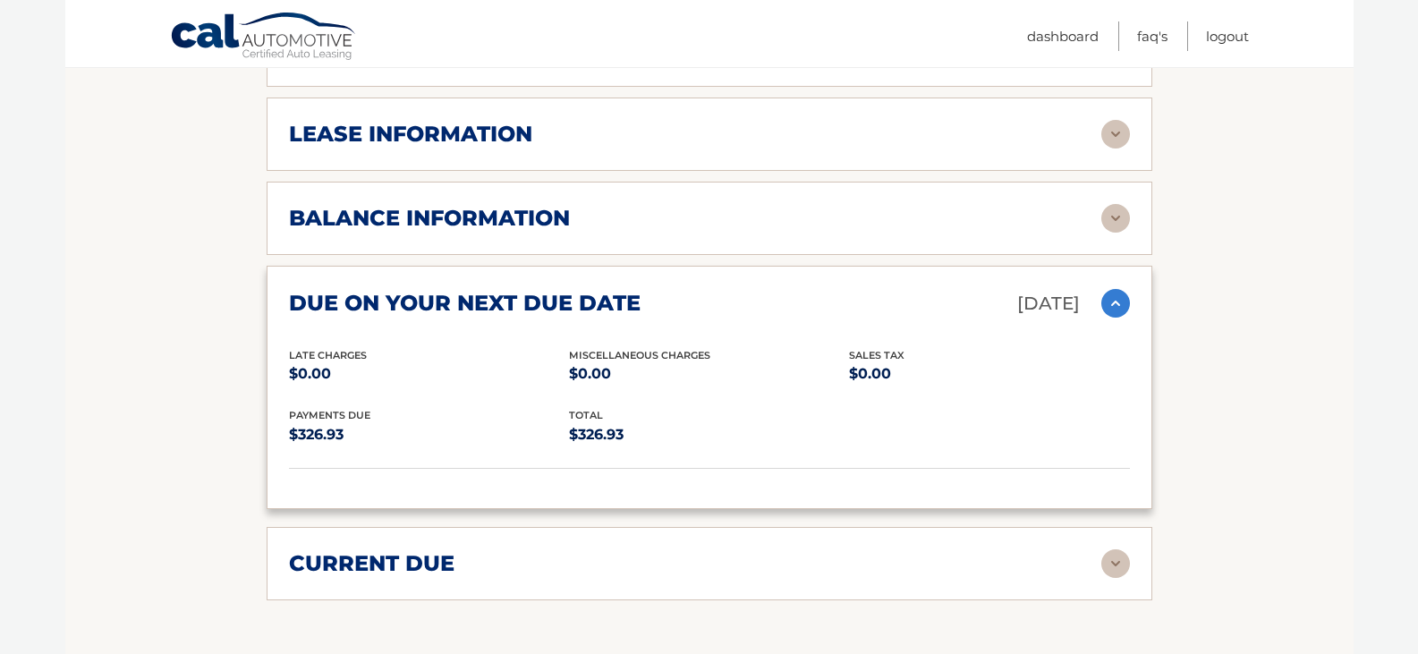
click at [424, 307] on h2 "due on your next due date" at bounding box center [465, 303] width 352 height 27
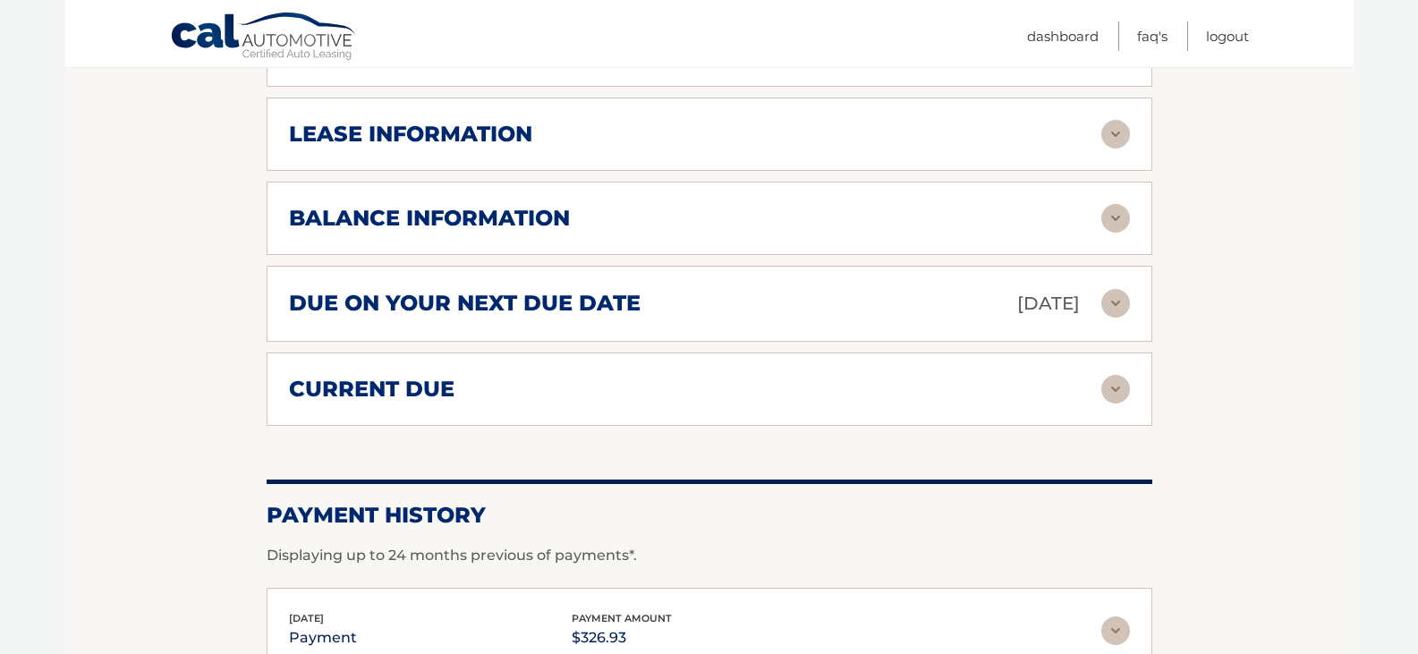
click at [375, 395] on h2 "current due" at bounding box center [372, 389] width 166 height 27
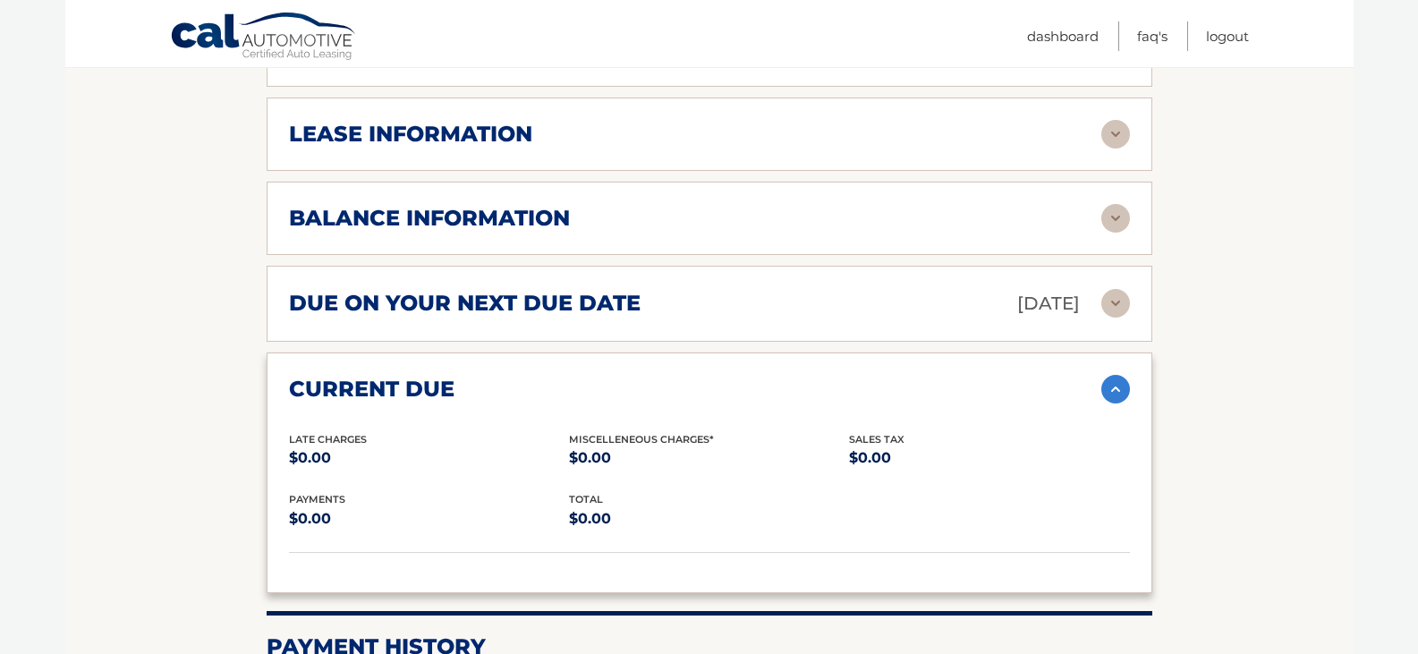
click at [376, 395] on h2 "current due" at bounding box center [372, 389] width 166 height 27
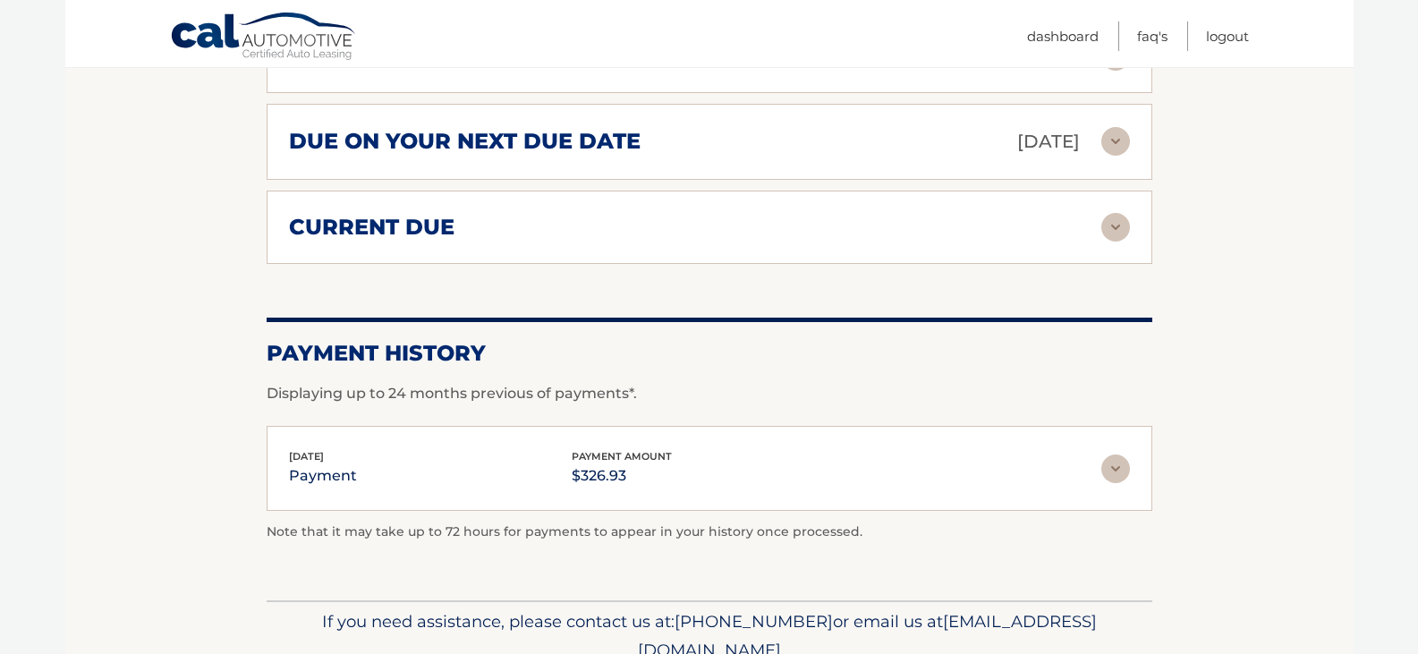
scroll to position [1184, 0]
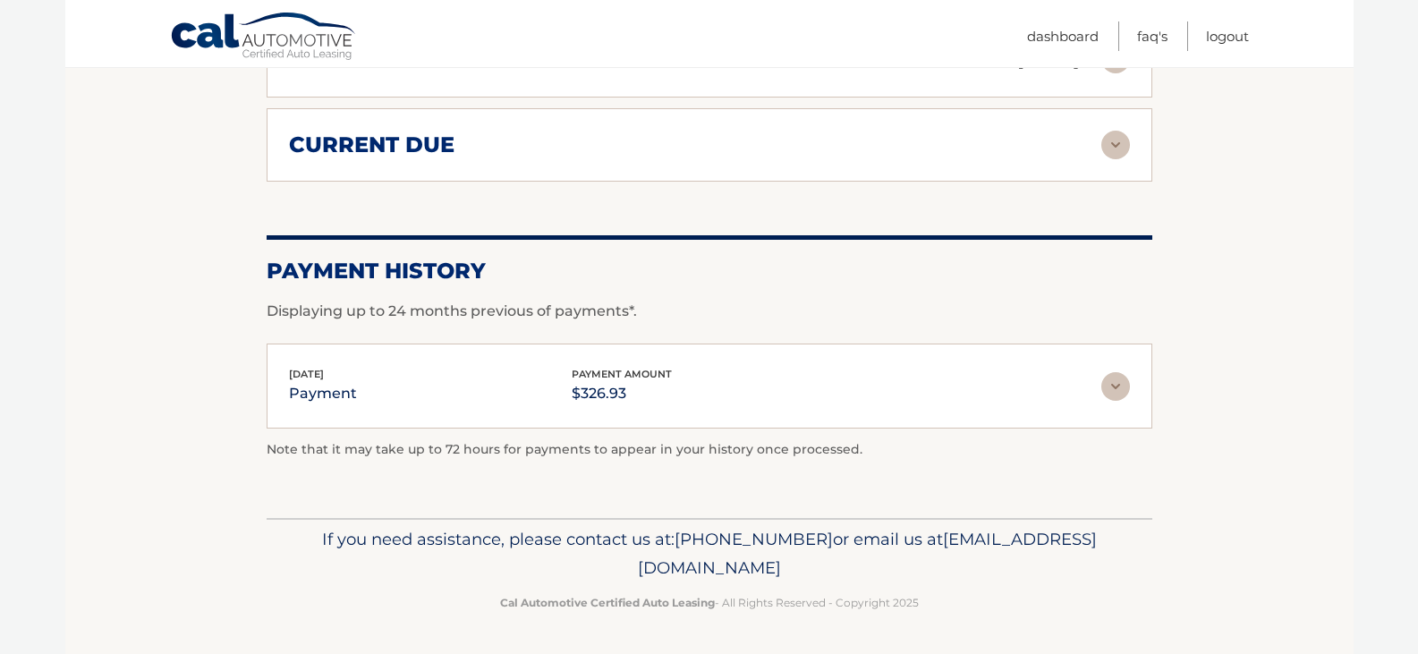
click at [1125, 387] on img at bounding box center [1115, 386] width 29 height 29
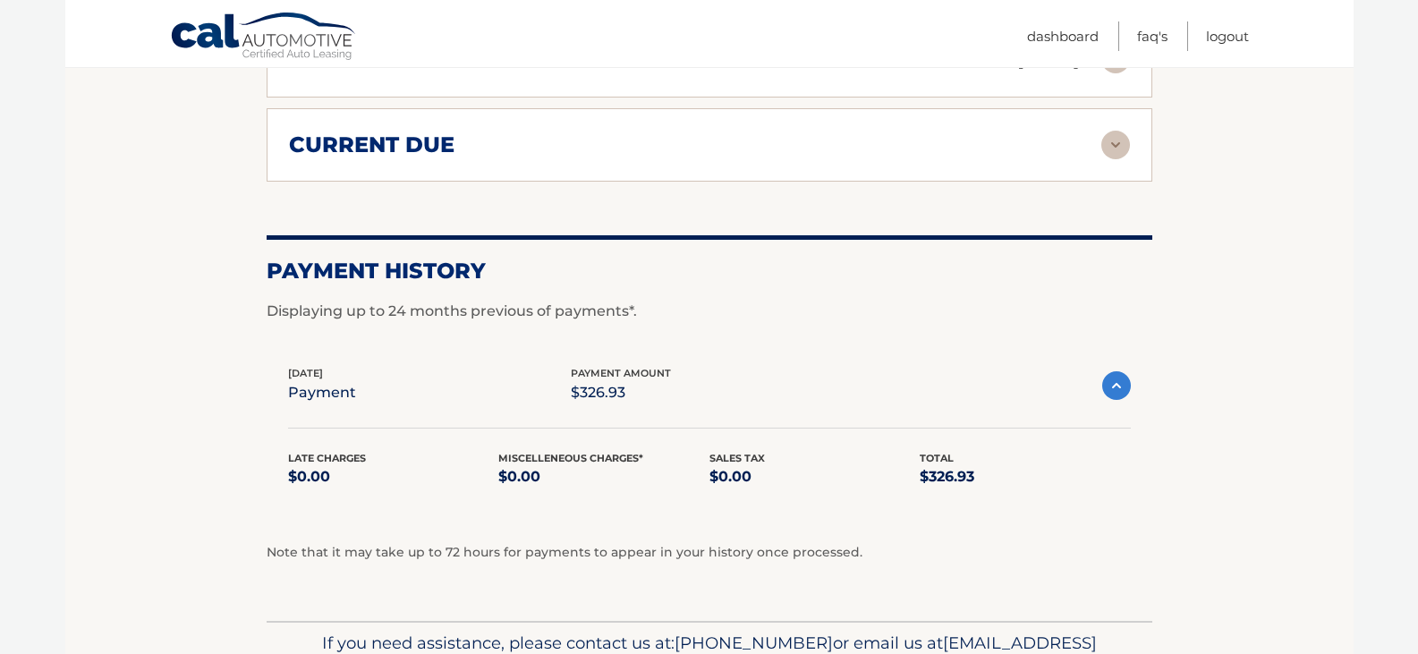
click at [1125, 387] on img at bounding box center [1116, 385] width 29 height 29
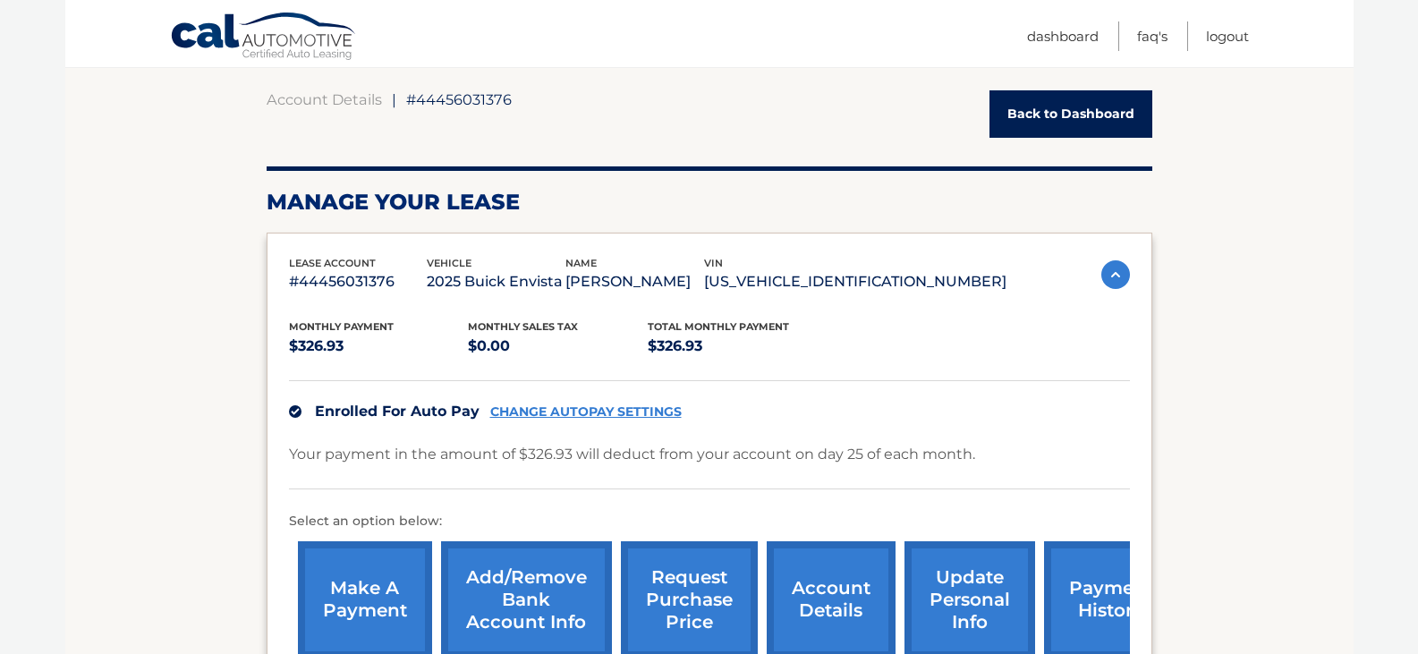
scroll to position [188, 0]
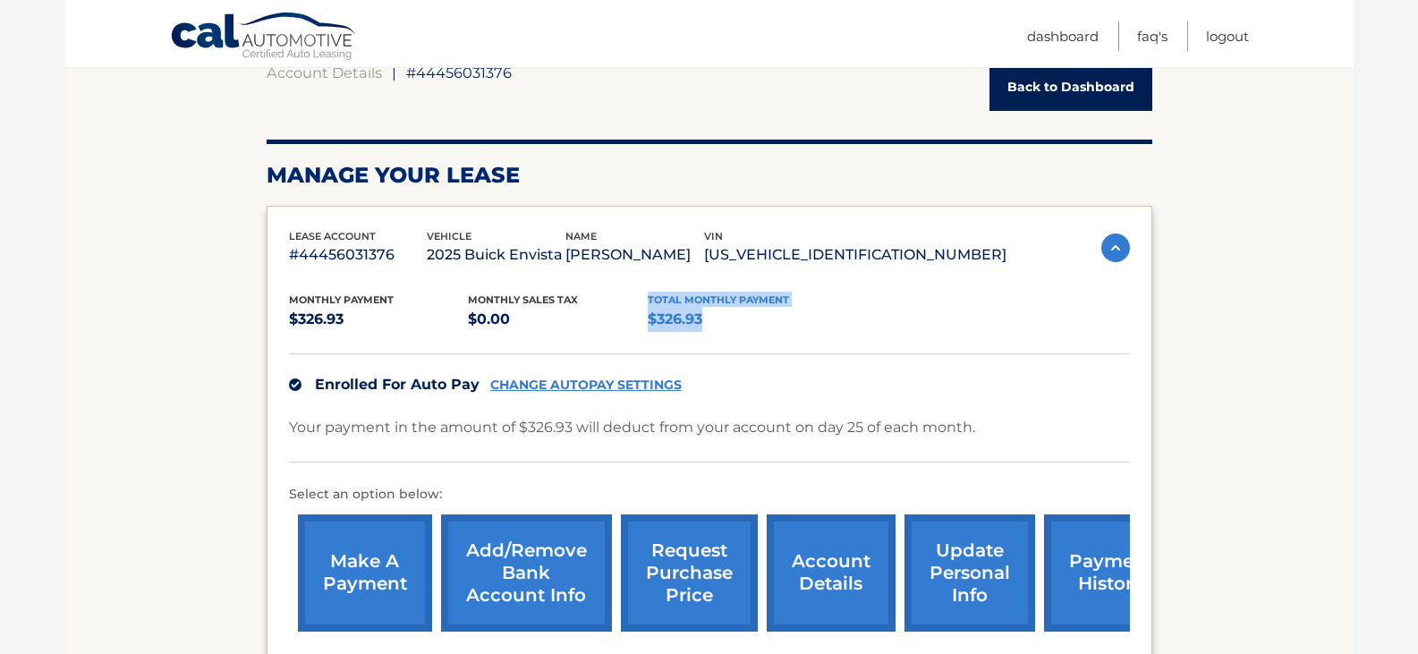
drag, startPoint x: 710, startPoint y: 319, endPoint x: 642, endPoint y: 319, distance: 68.9
click at [642, 319] on div "Monthly Payment $326.93 Monthly sales Tax $0.00 Total Monthly Payment $326.93" at bounding box center [648, 312] width 718 height 40
copy div "Total Monthly Payment $326.93"
click at [1231, 38] on link "Logout" at bounding box center [1227, 36] width 43 height 30
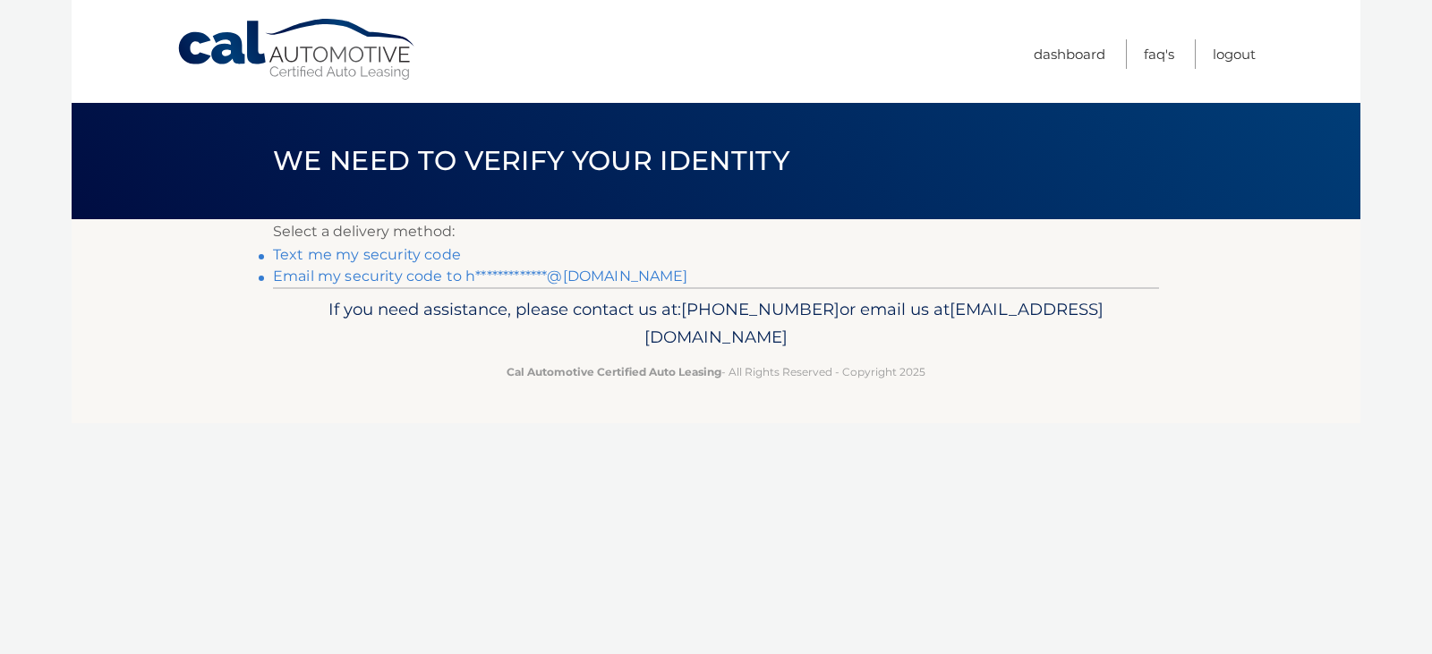
click at [420, 255] on link "Text me my security code" at bounding box center [367, 254] width 188 height 17
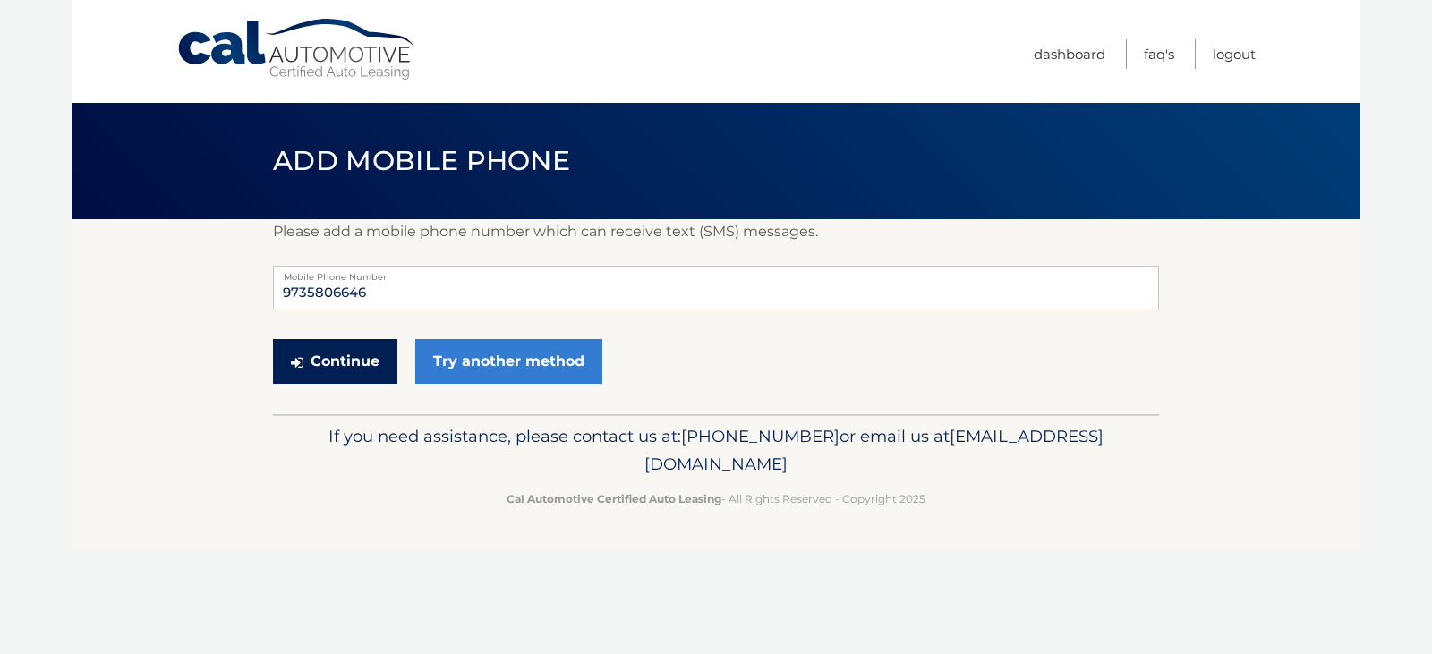
click at [338, 361] on button "Continue" at bounding box center [335, 361] width 124 height 45
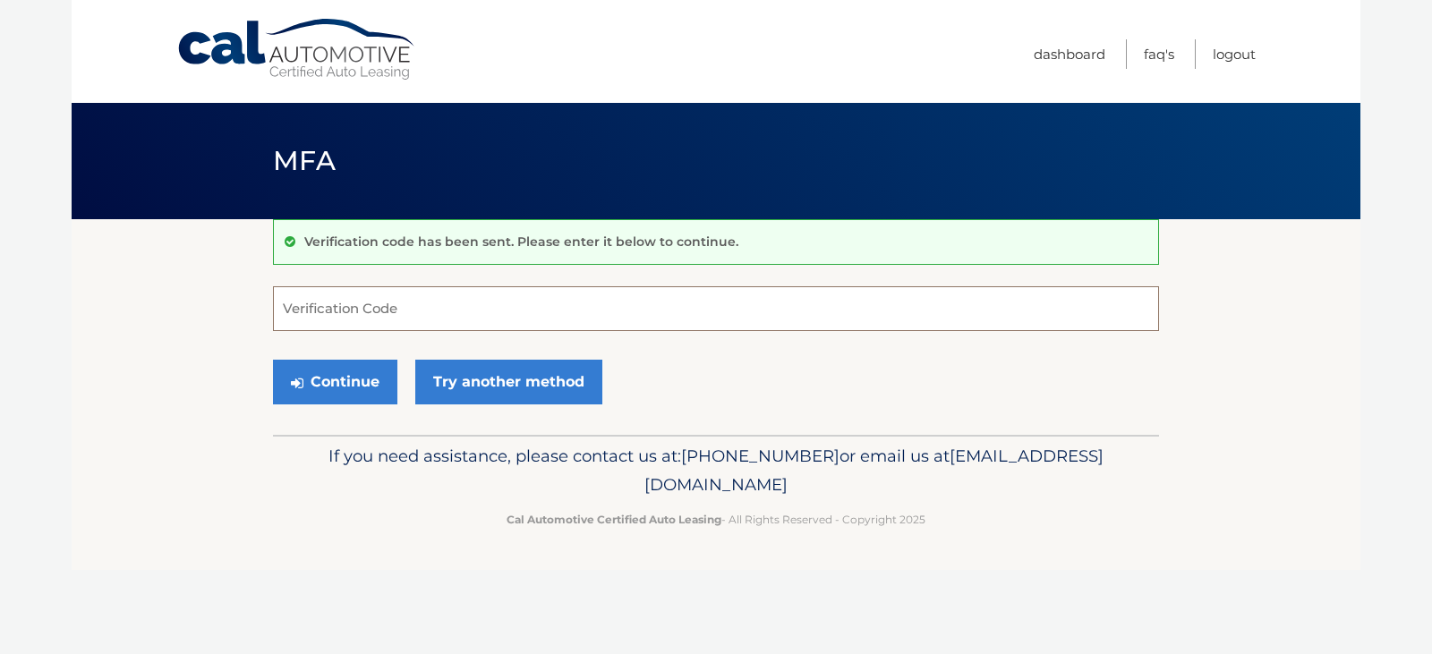
click at [405, 325] on input "Verification Code" at bounding box center [716, 308] width 886 height 45
type input "463413"
click at [348, 376] on button "Continue" at bounding box center [335, 382] width 124 height 45
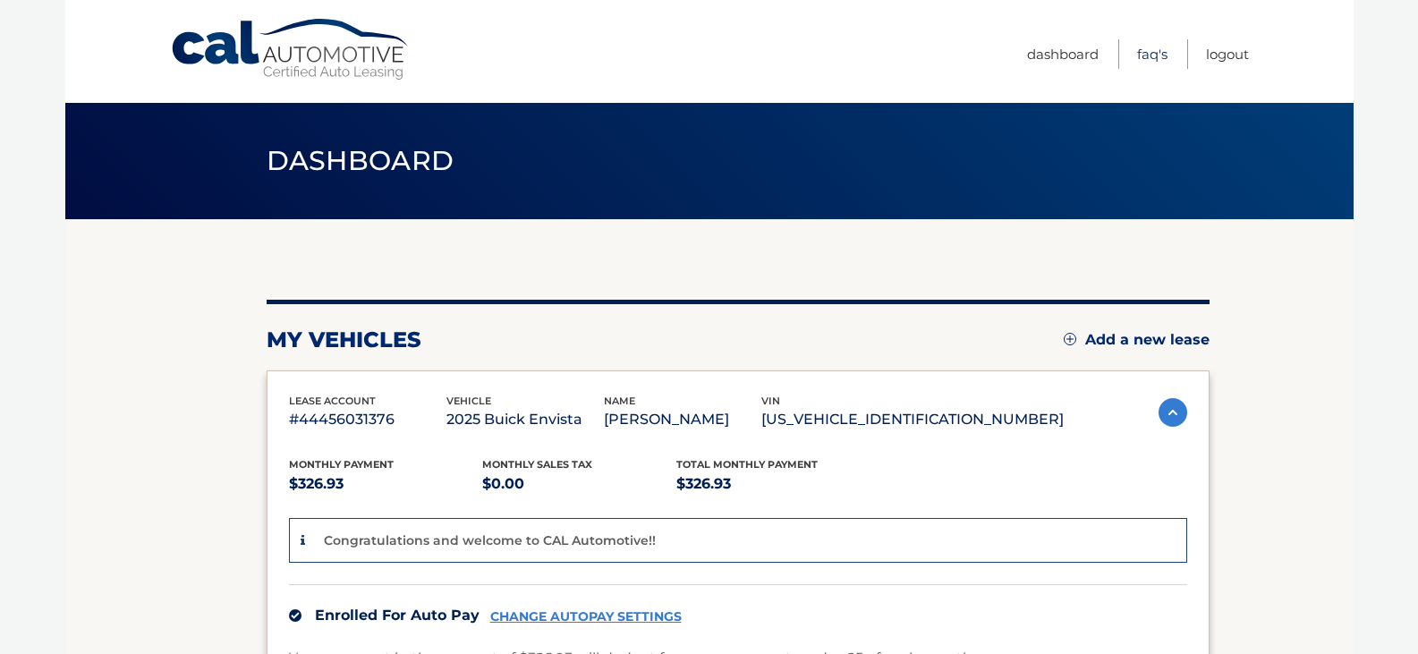
click at [1152, 50] on link "FAQ's" at bounding box center [1152, 54] width 30 height 30
